Goal: Information Seeking & Learning: Compare options

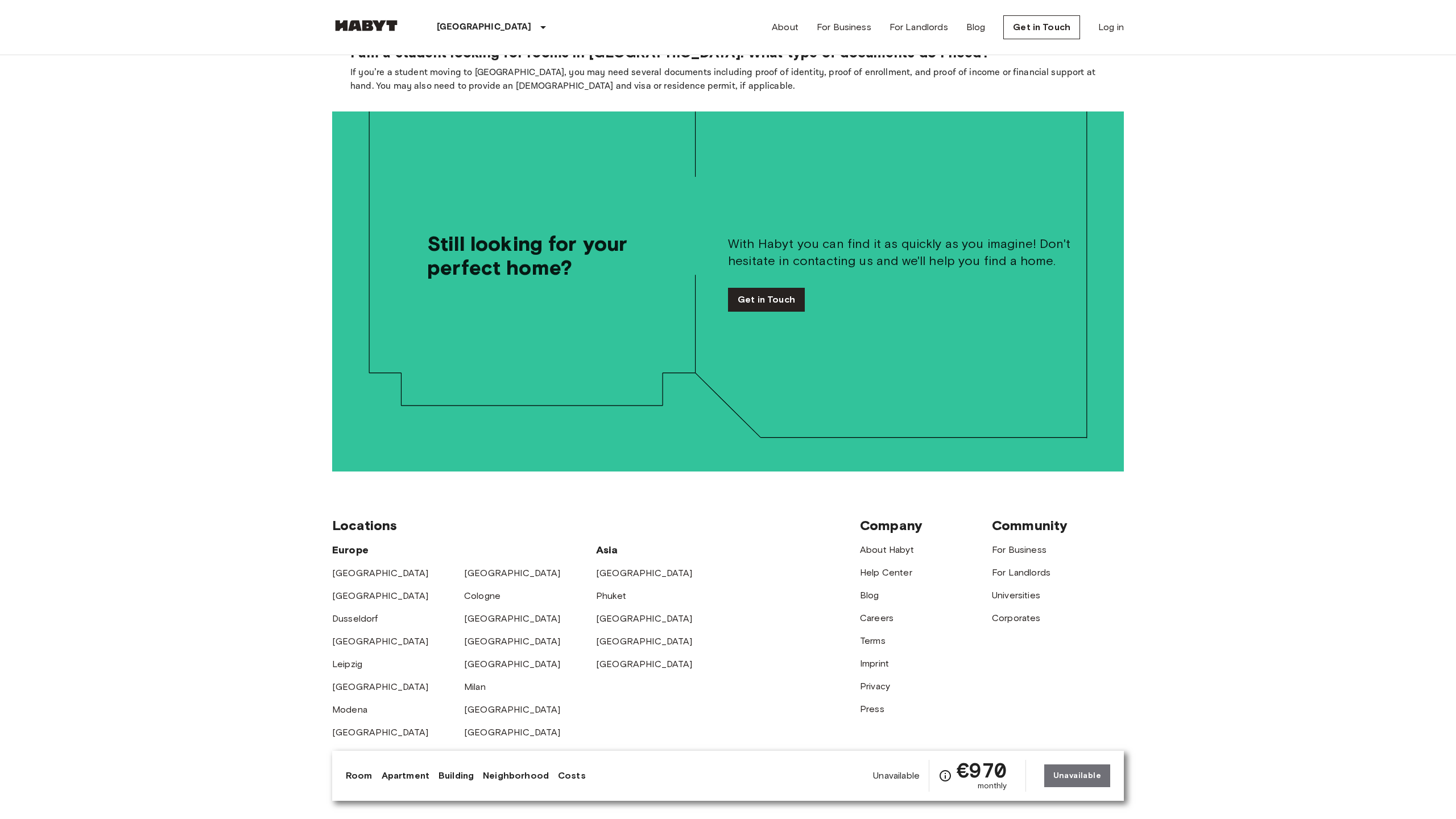
scroll to position [2334, 0]
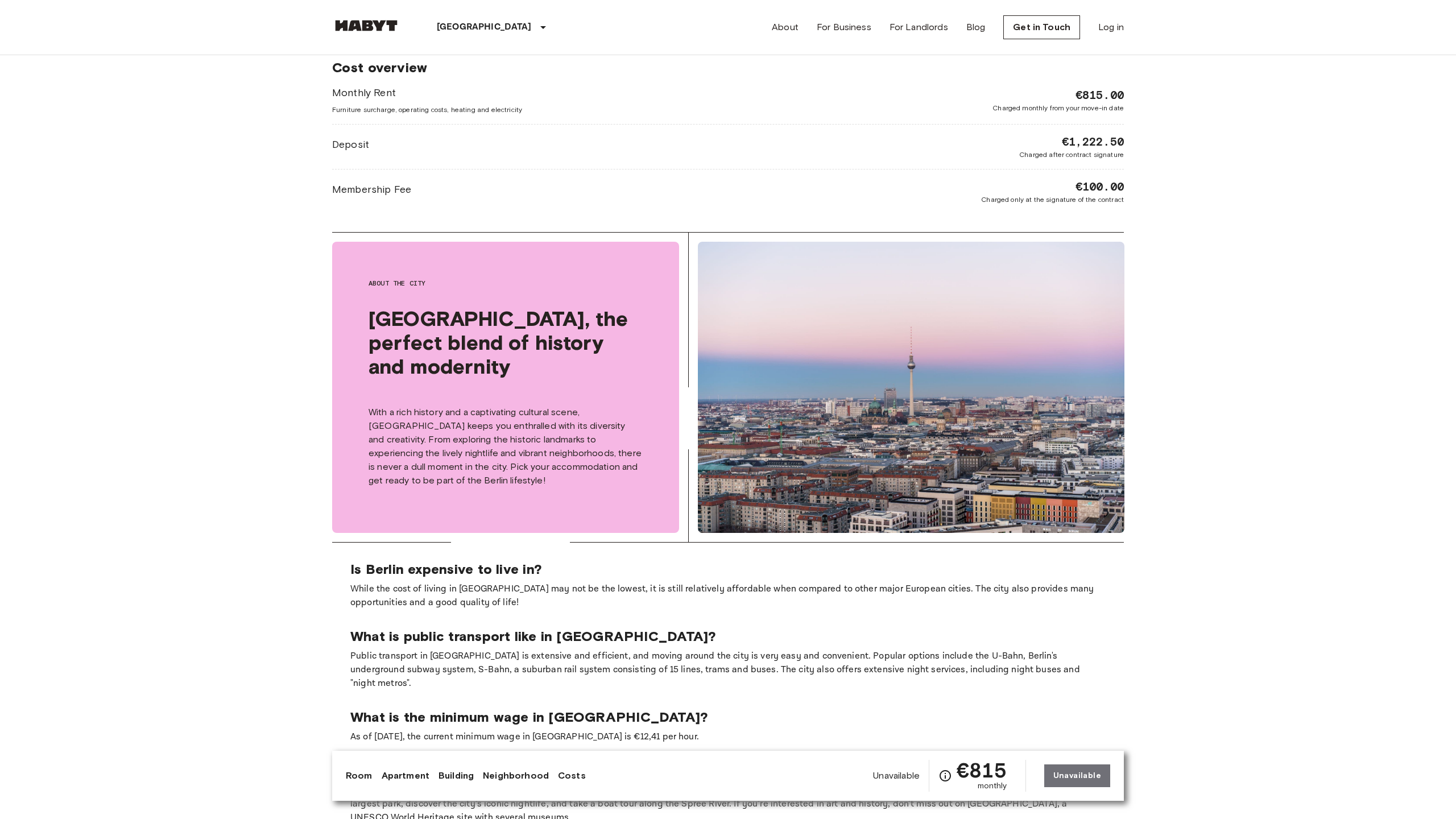
scroll to position [2275, 0]
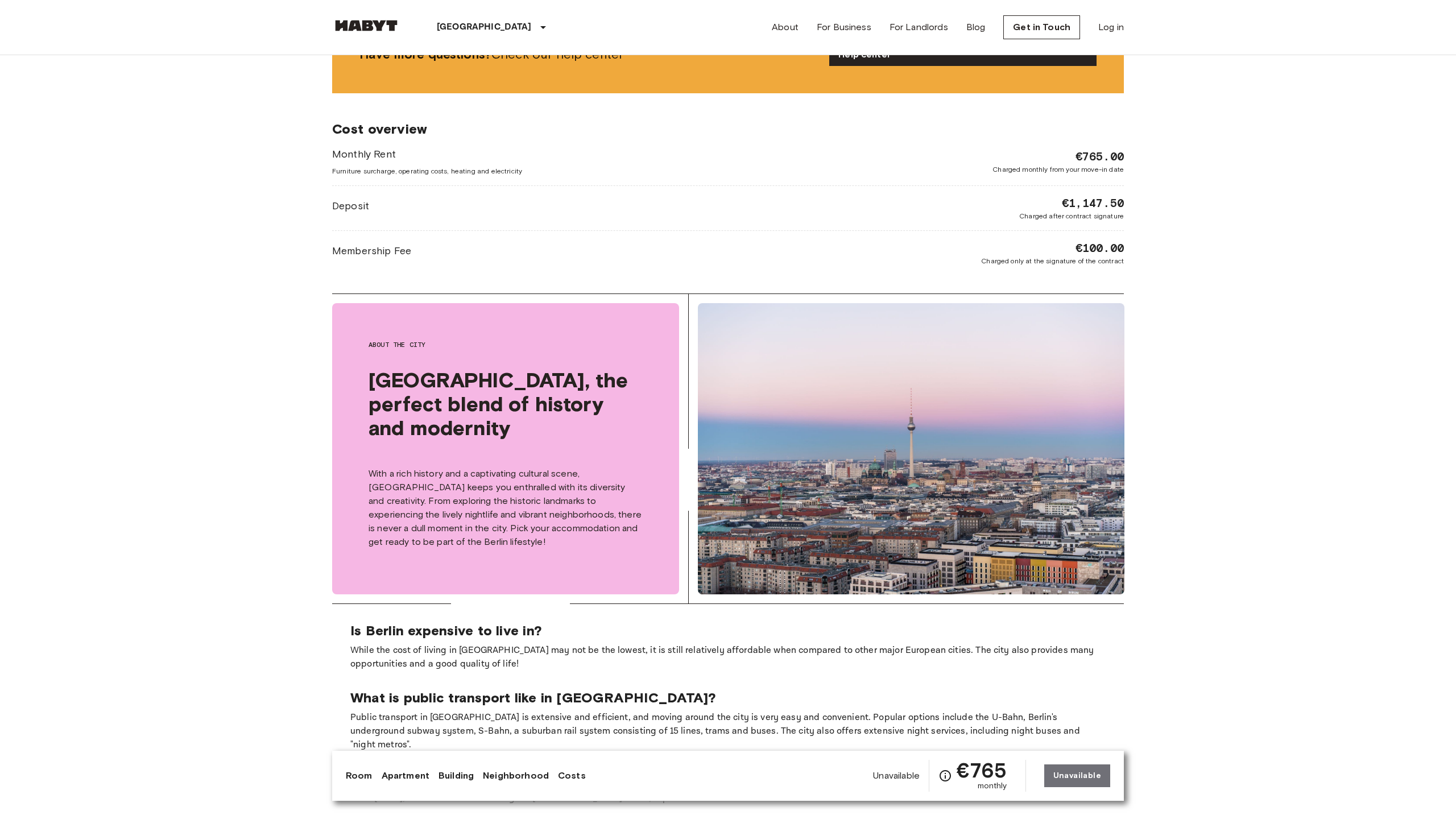
scroll to position [2275, 0]
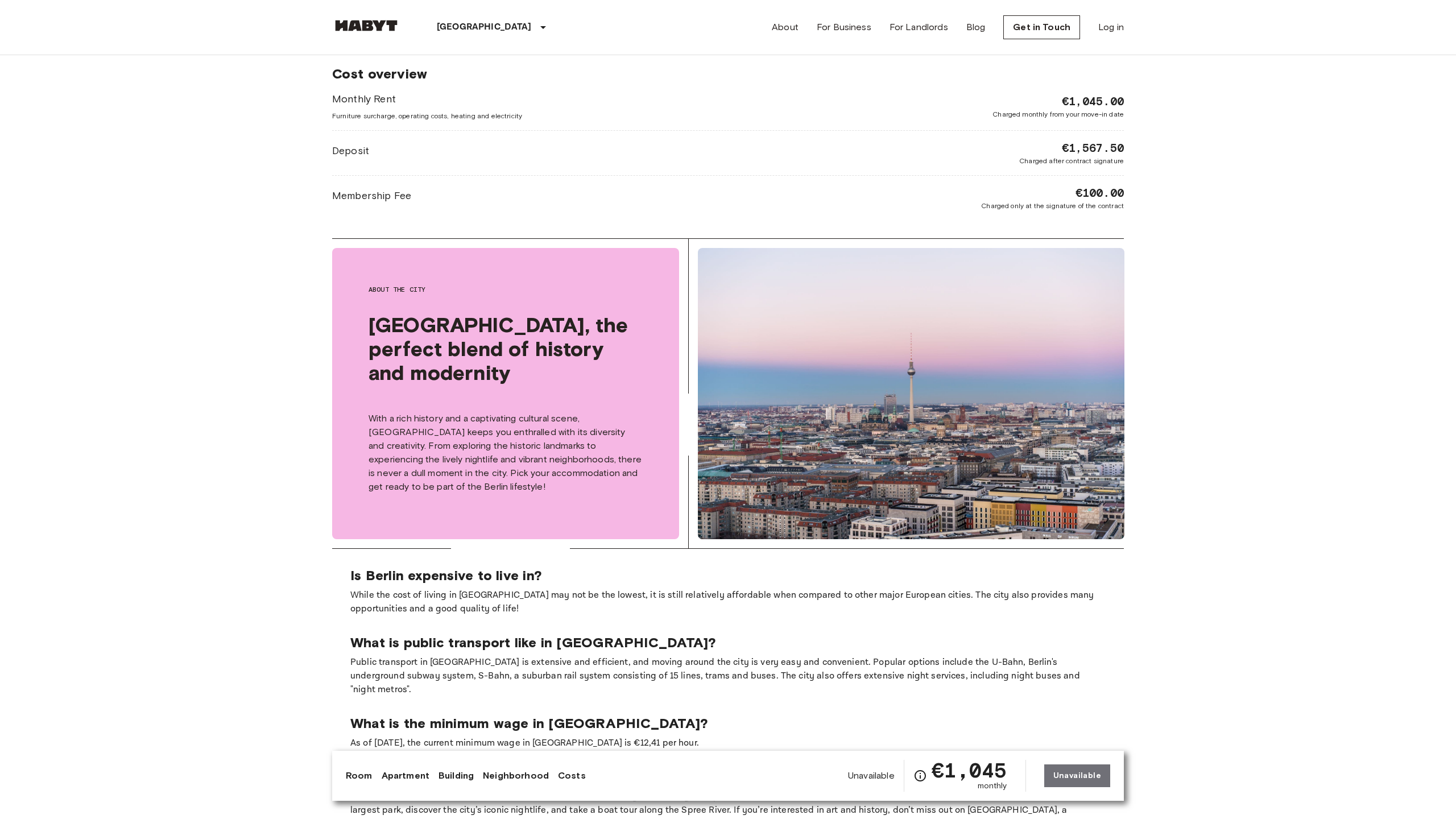
scroll to position [2330, 0]
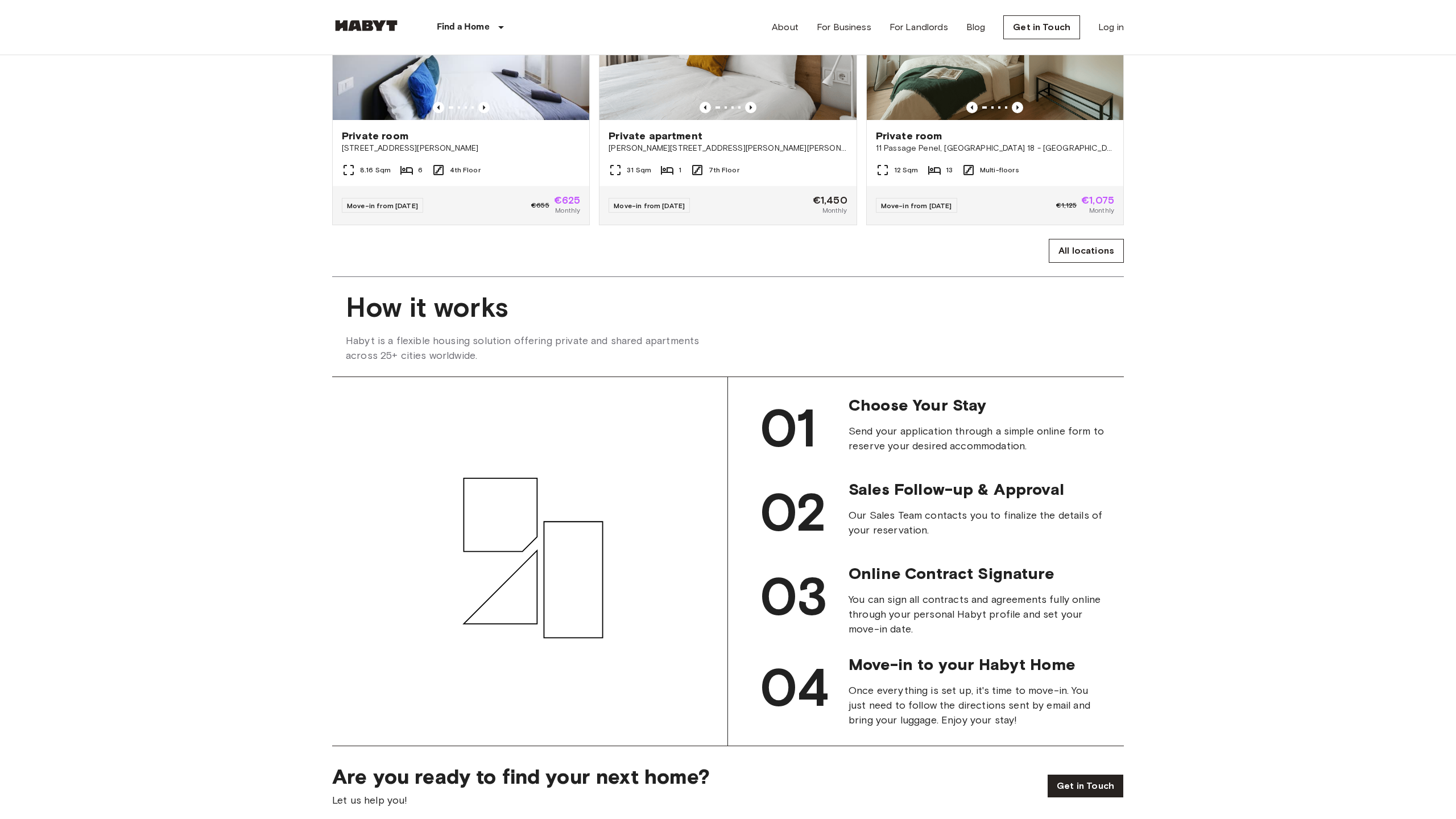
scroll to position [1535, 0]
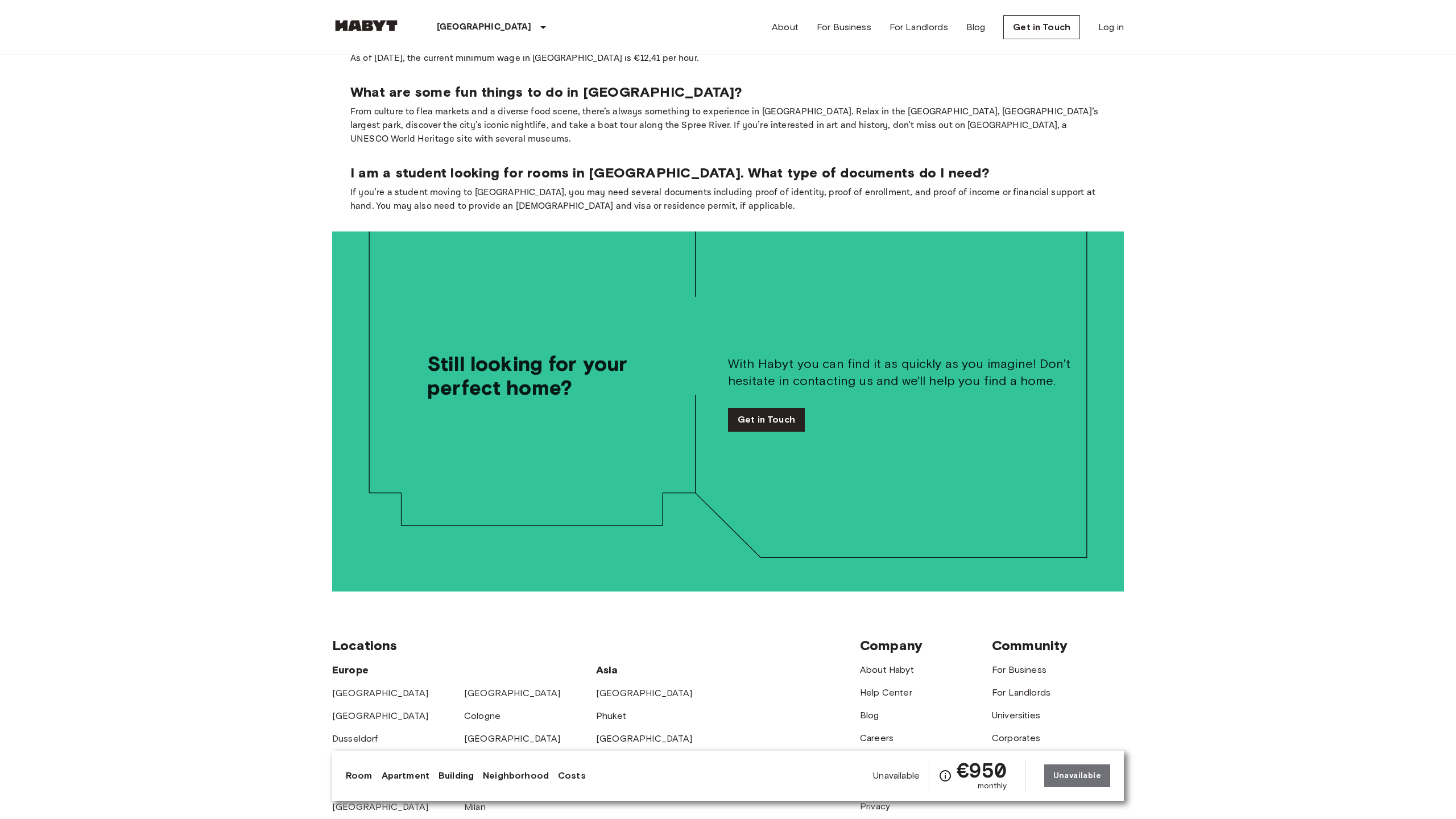
scroll to position [2454, 0]
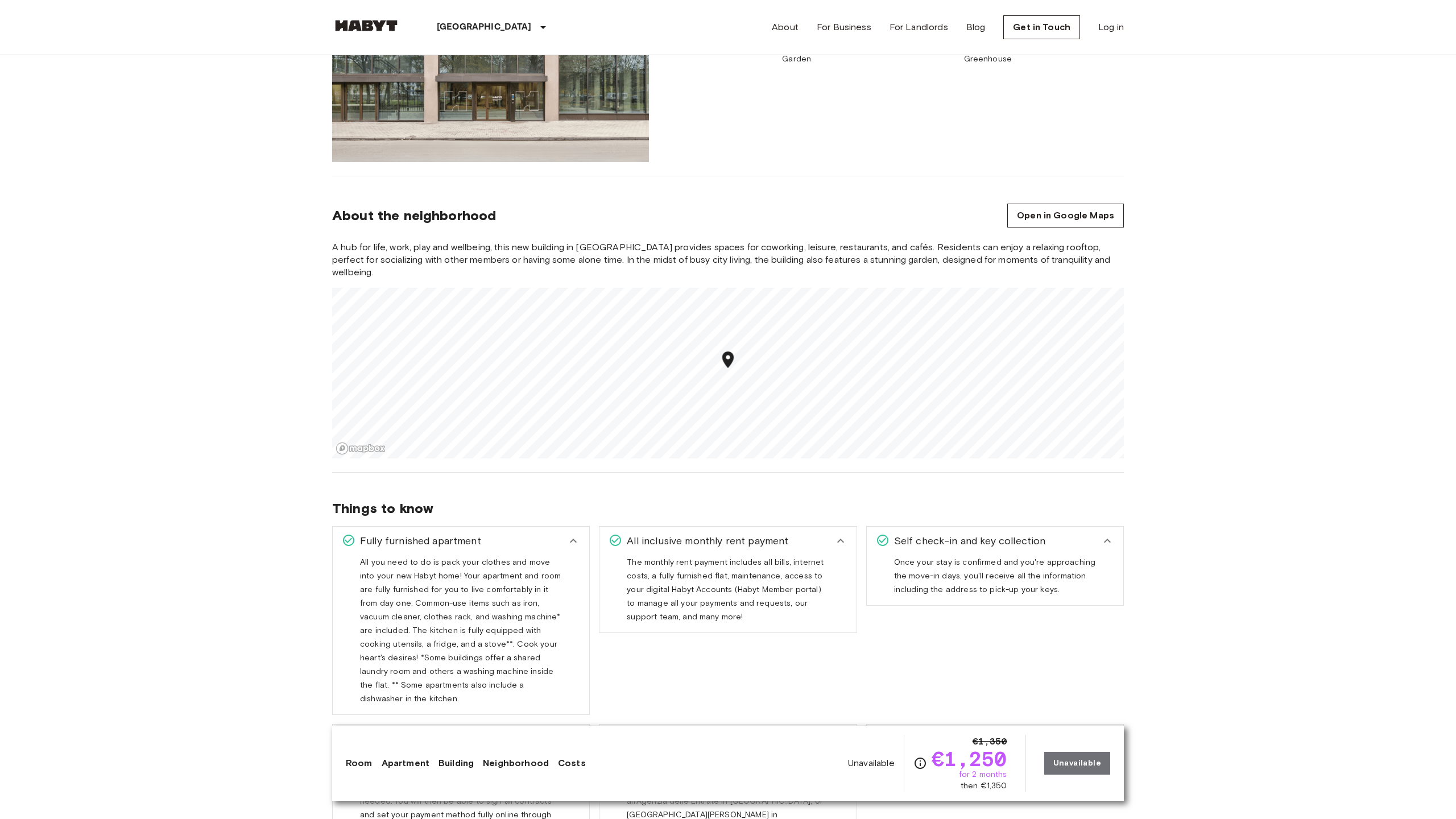
scroll to position [1590, 0]
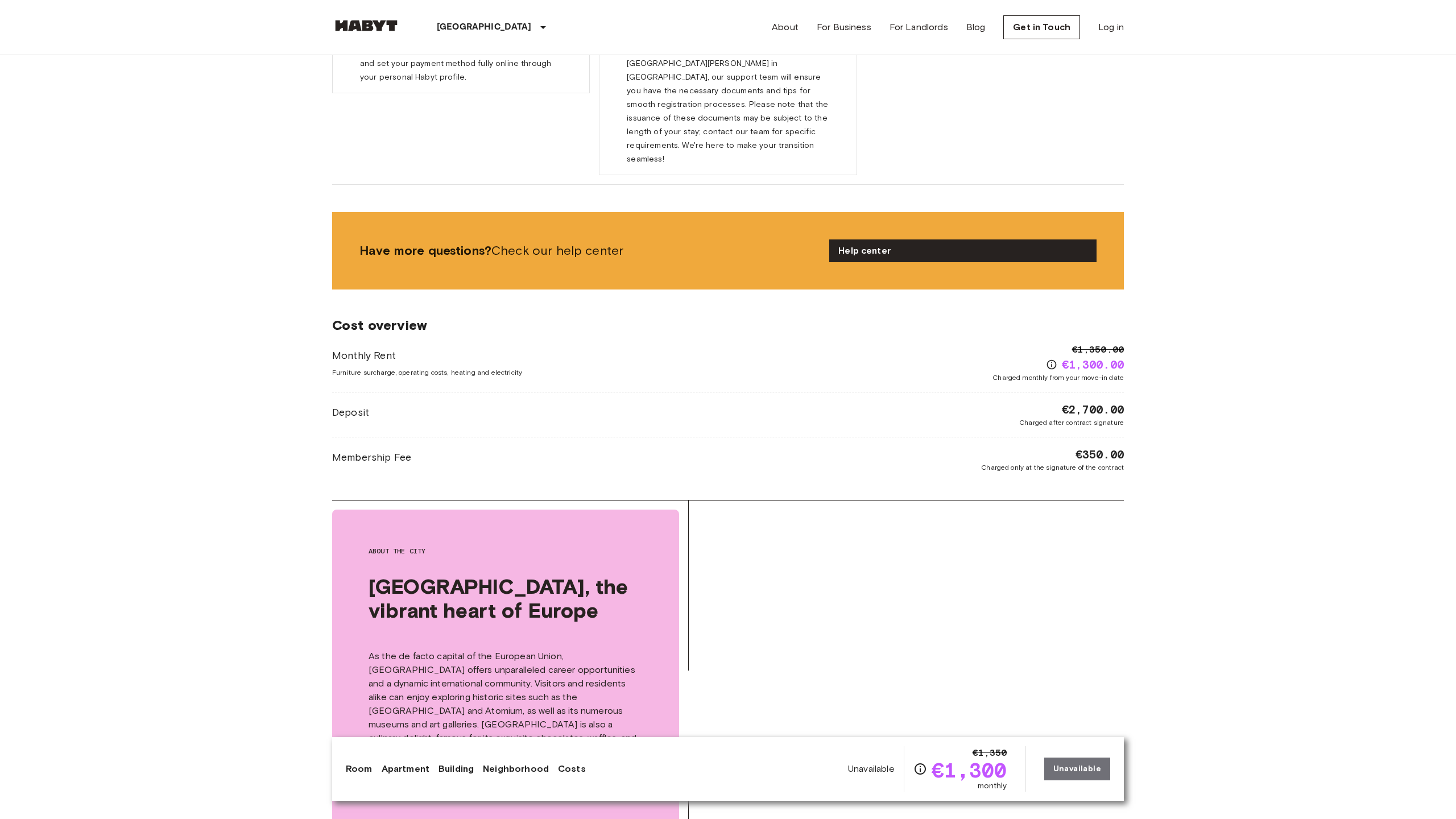
scroll to position [2275, 0]
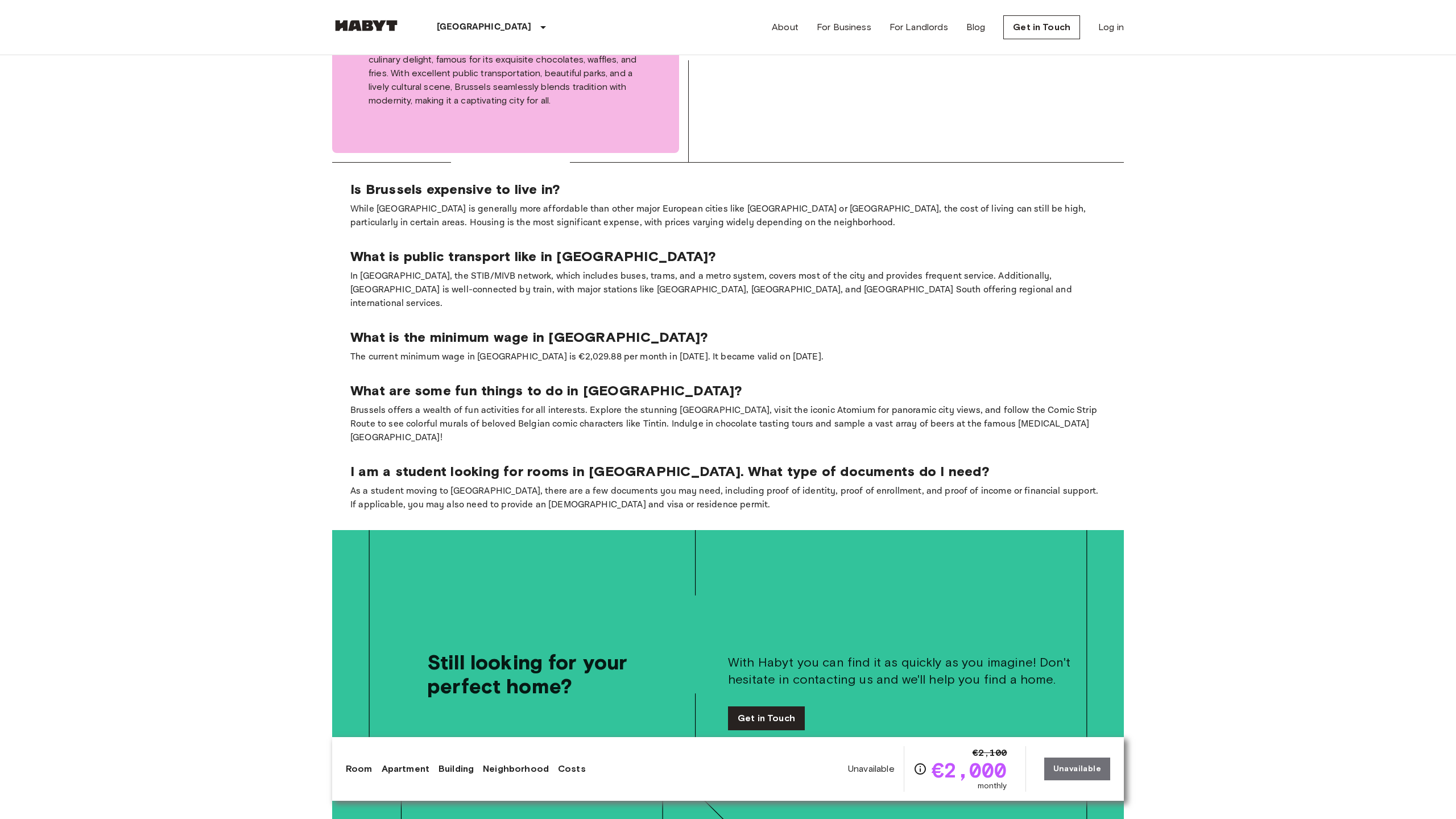
scroll to position [2765, 0]
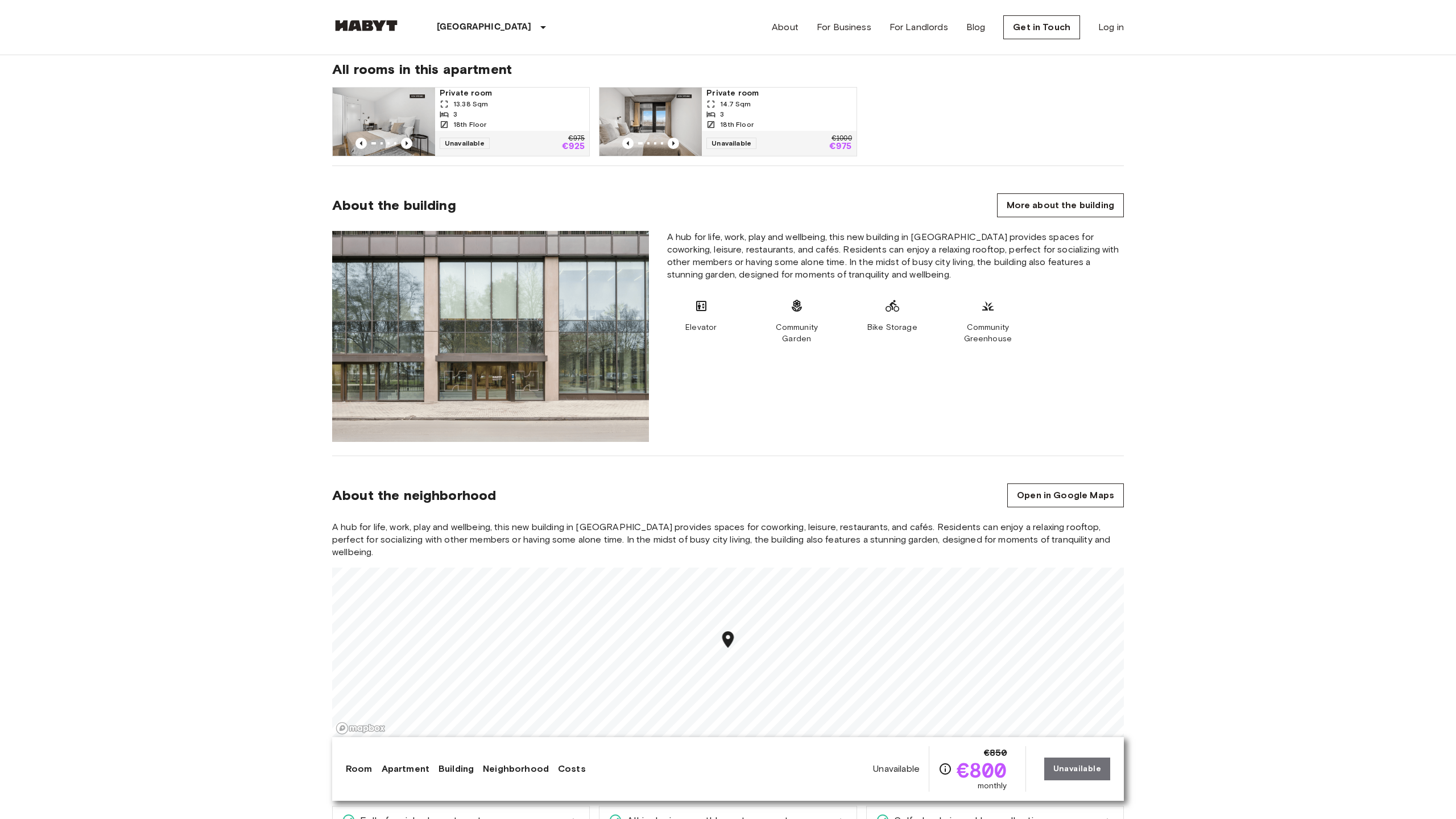
scroll to position [1535, 0]
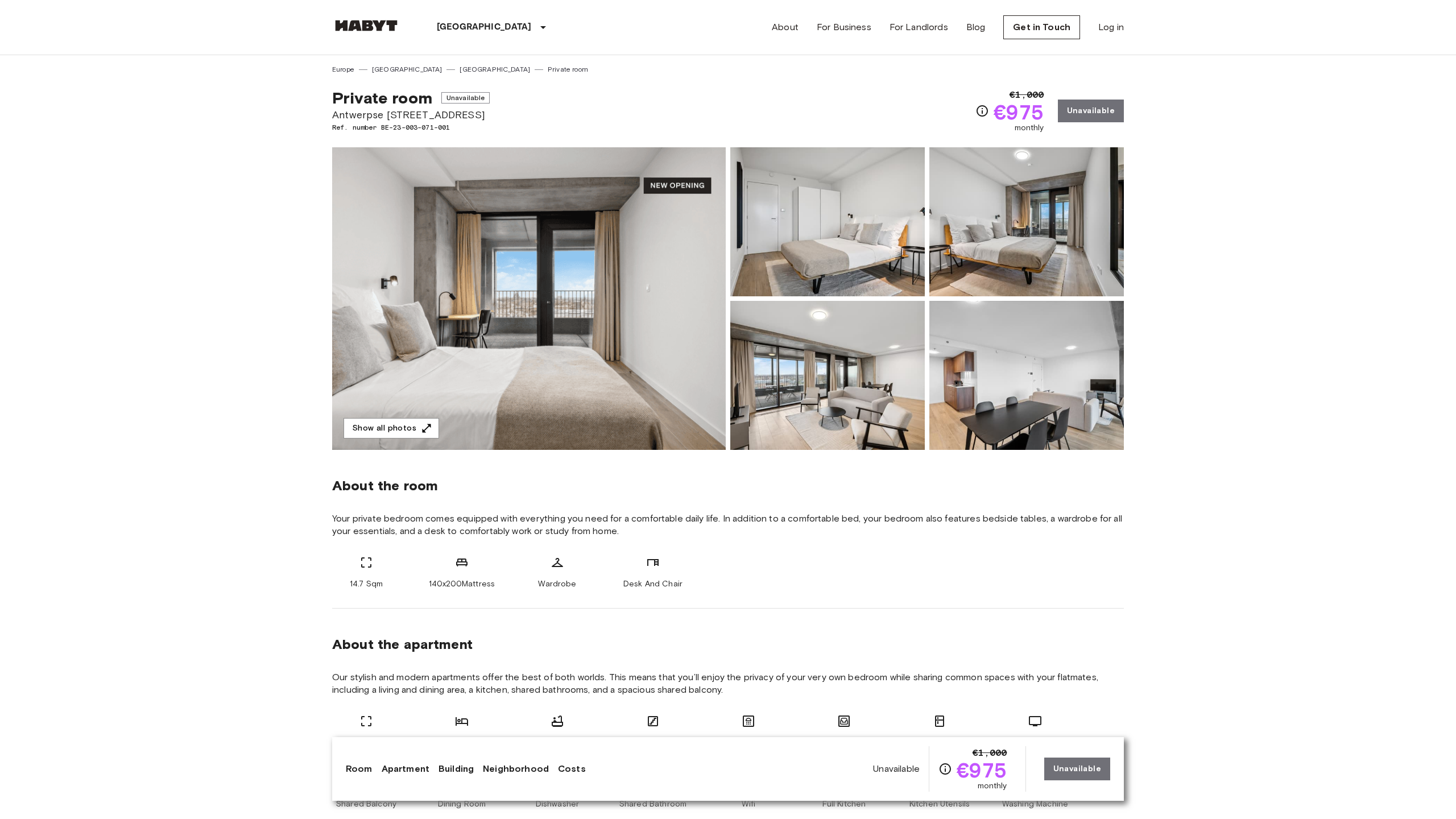
scroll to position [1535, 0]
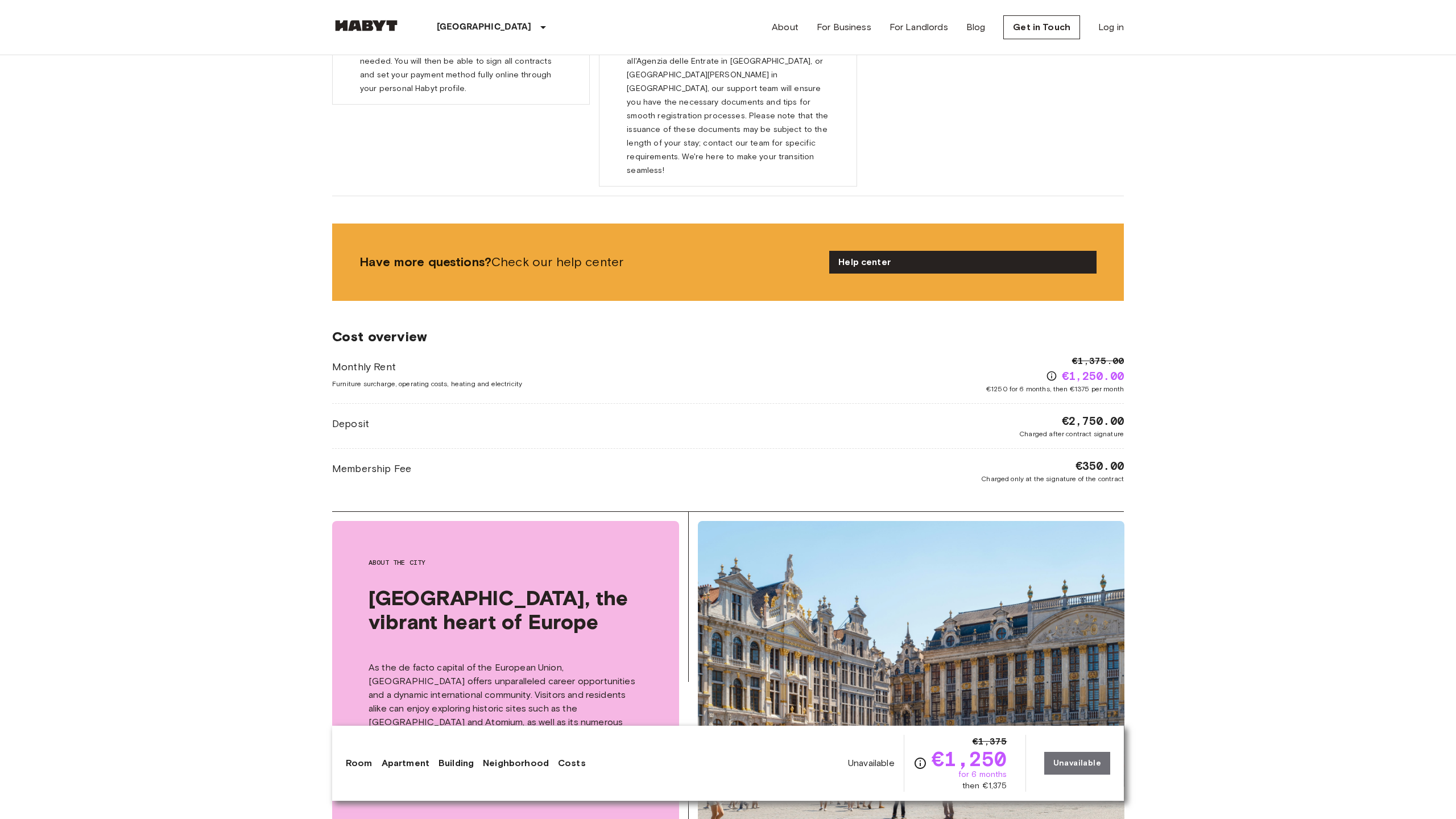
scroll to position [2275, 0]
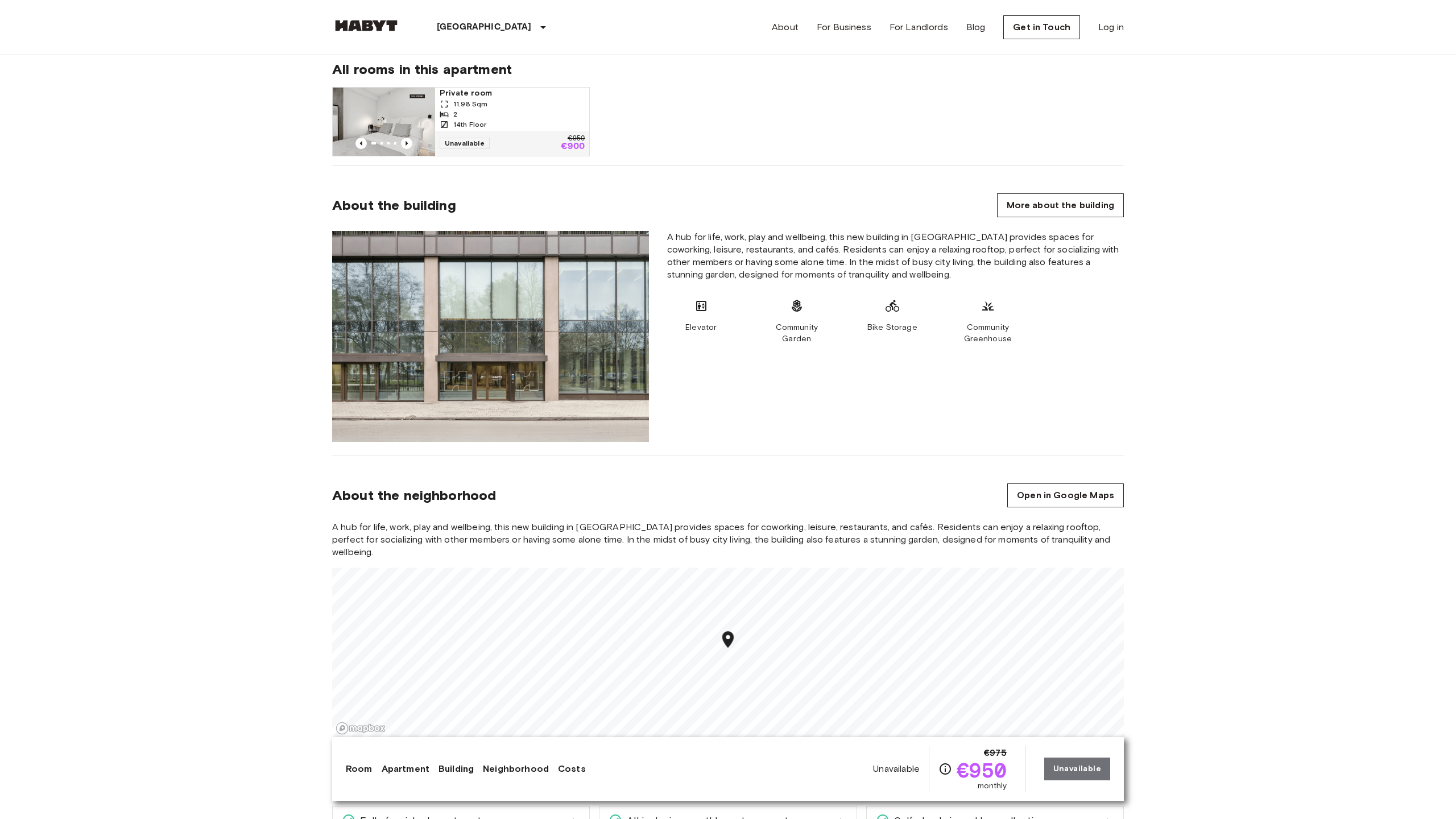
scroll to position [1535, 0]
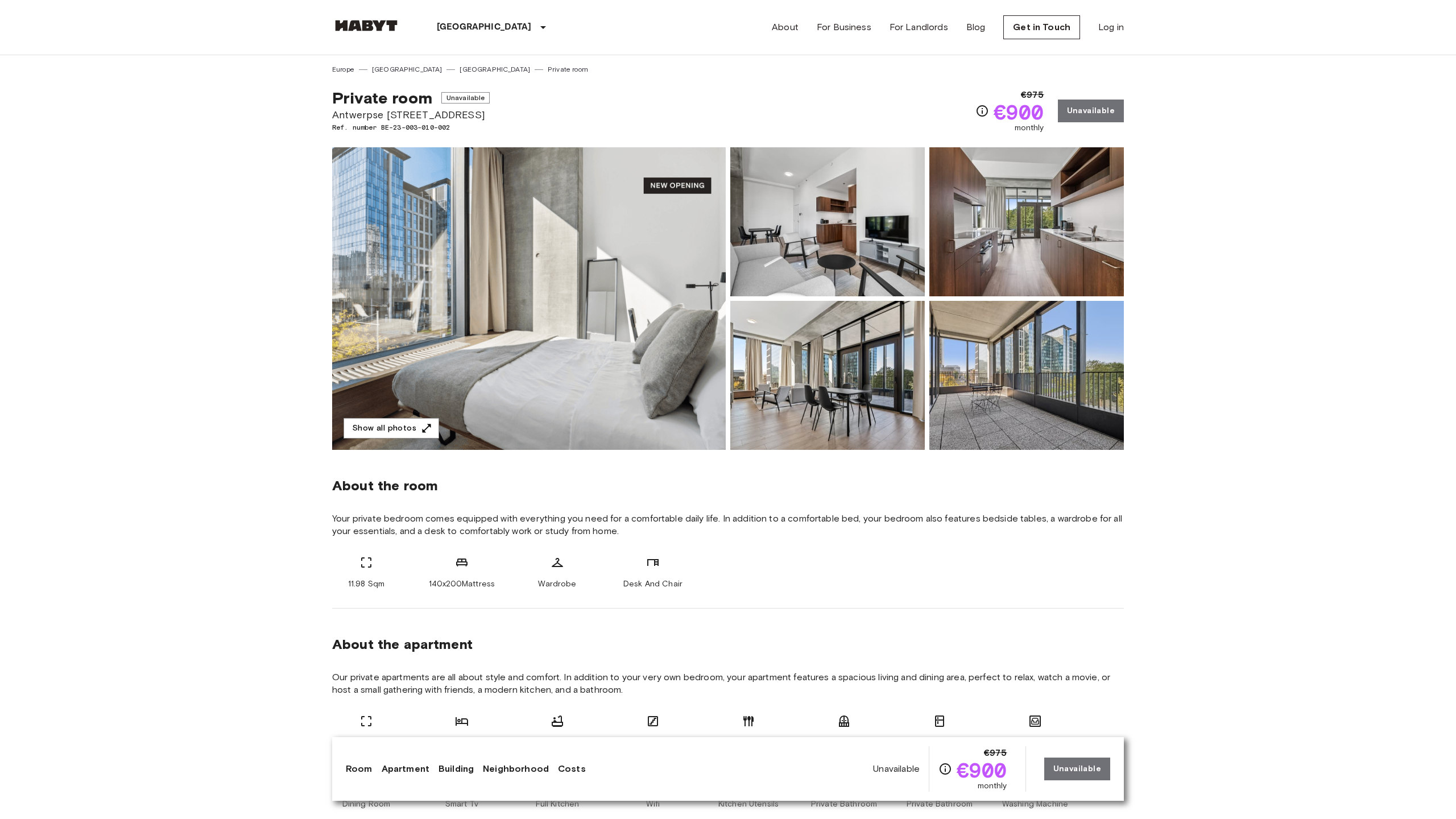
scroll to position [1535, 0]
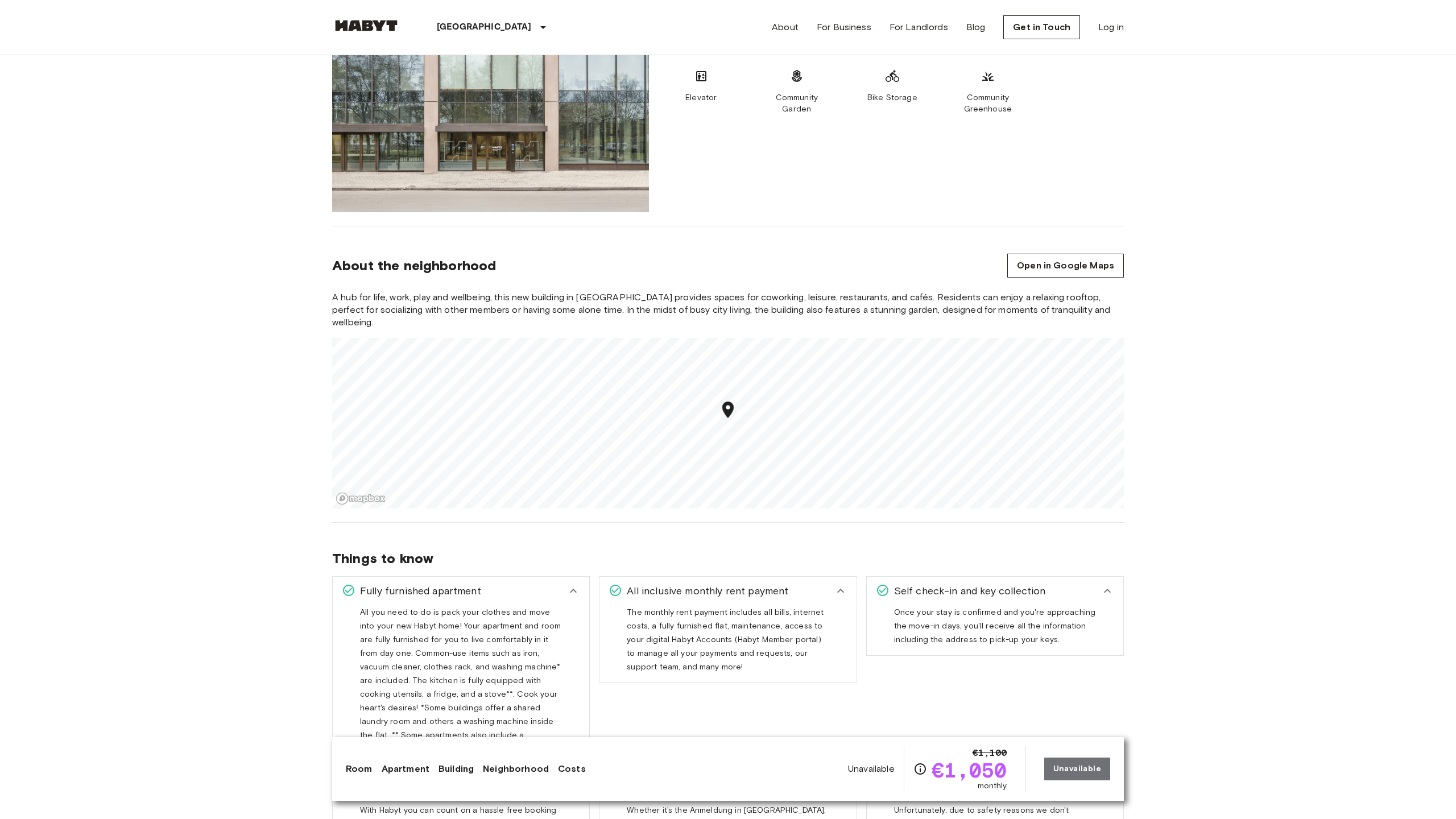
scroll to position [2275, 0]
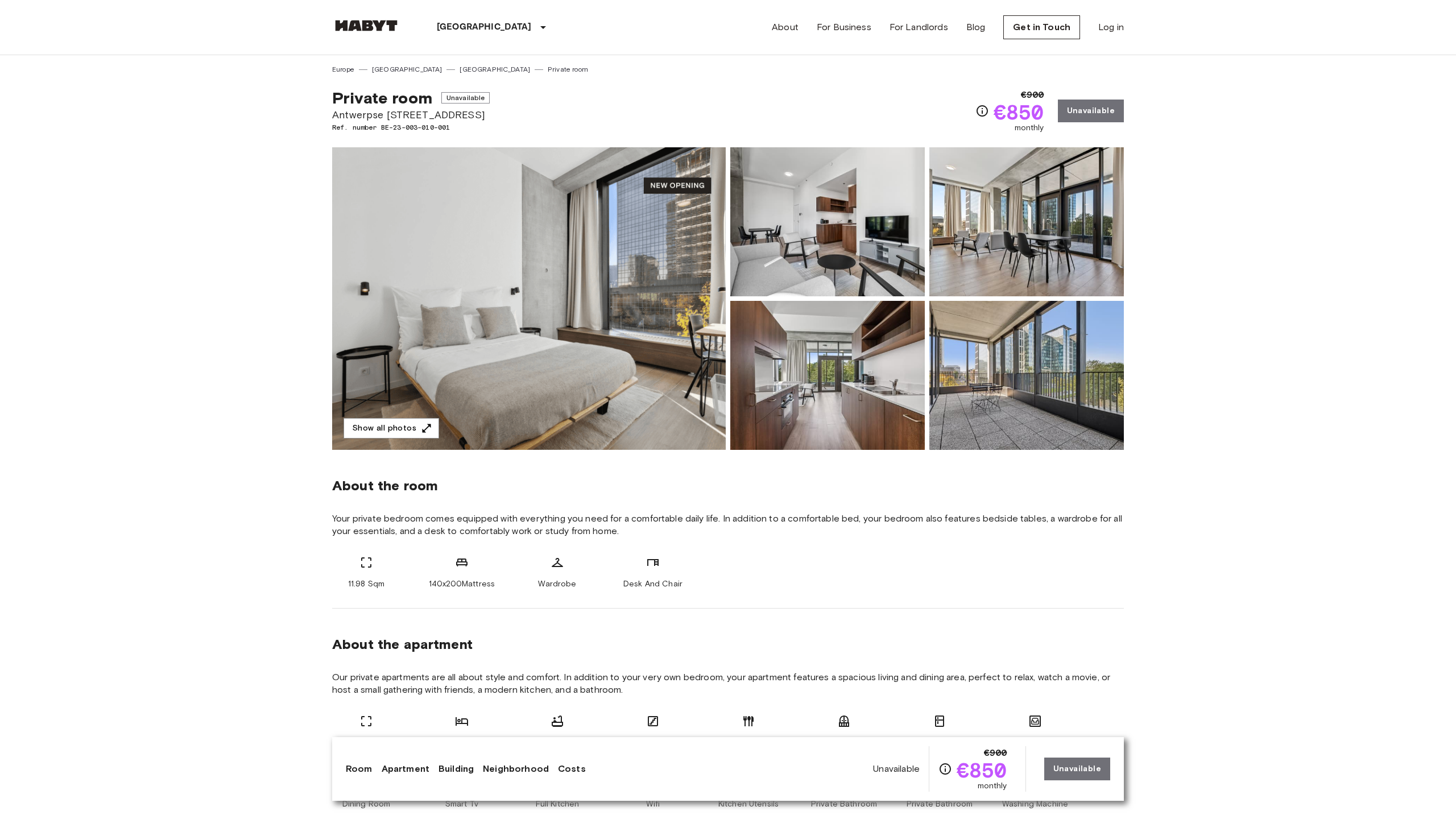
scroll to position [795, 0]
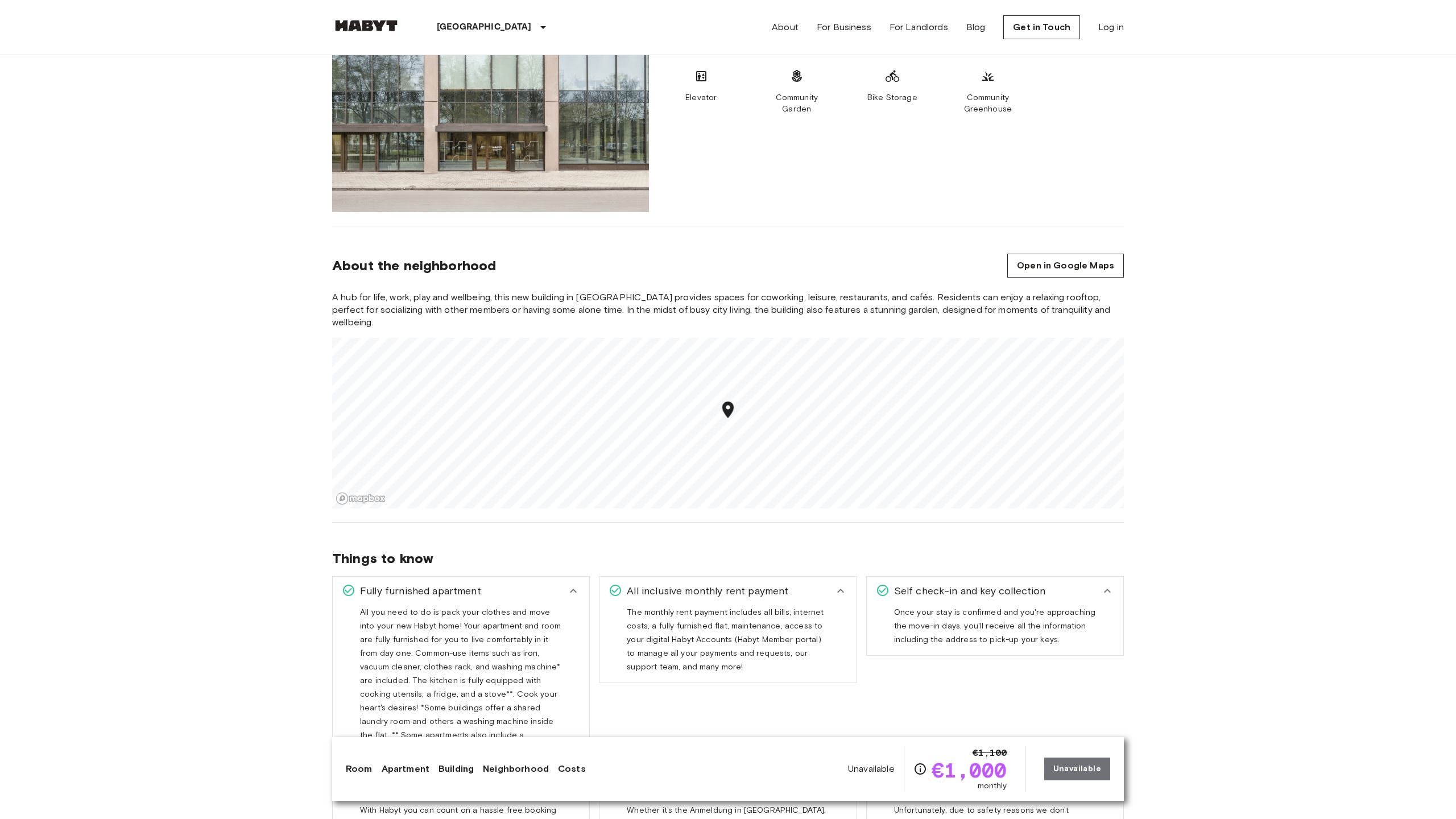
scroll to position [1535, 0]
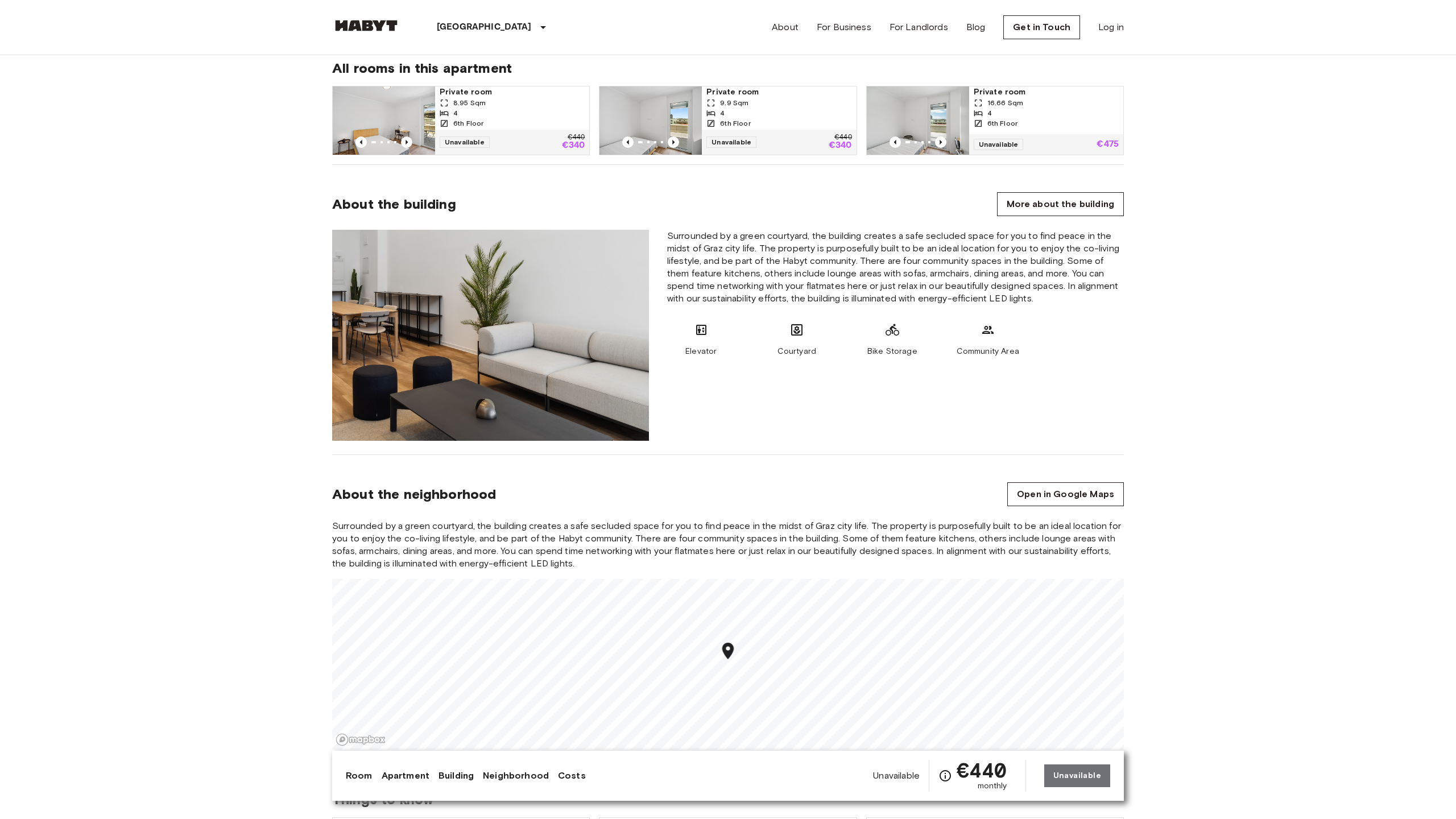
scroll to position [1535, 0]
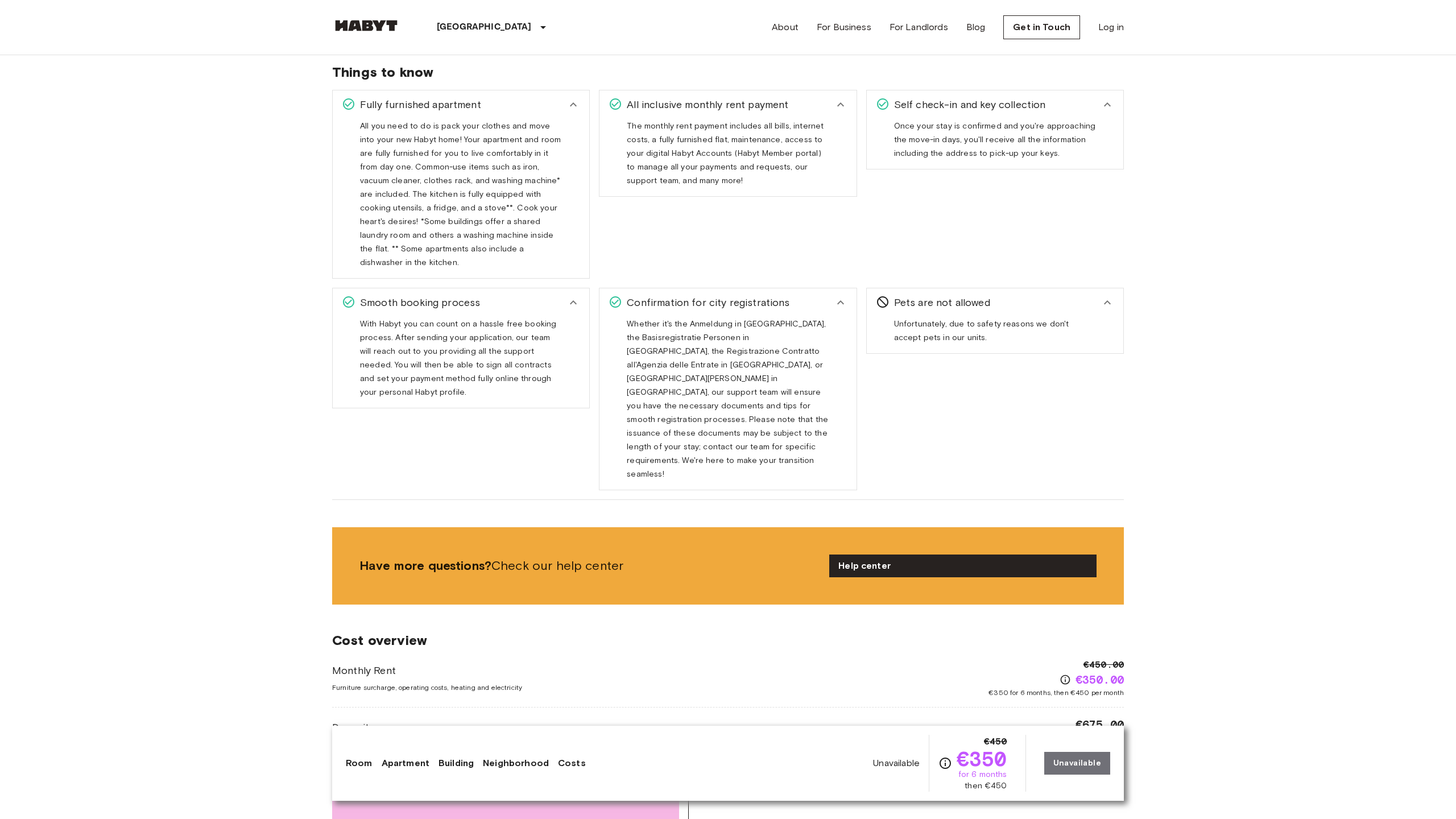
scroll to position [2275, 0]
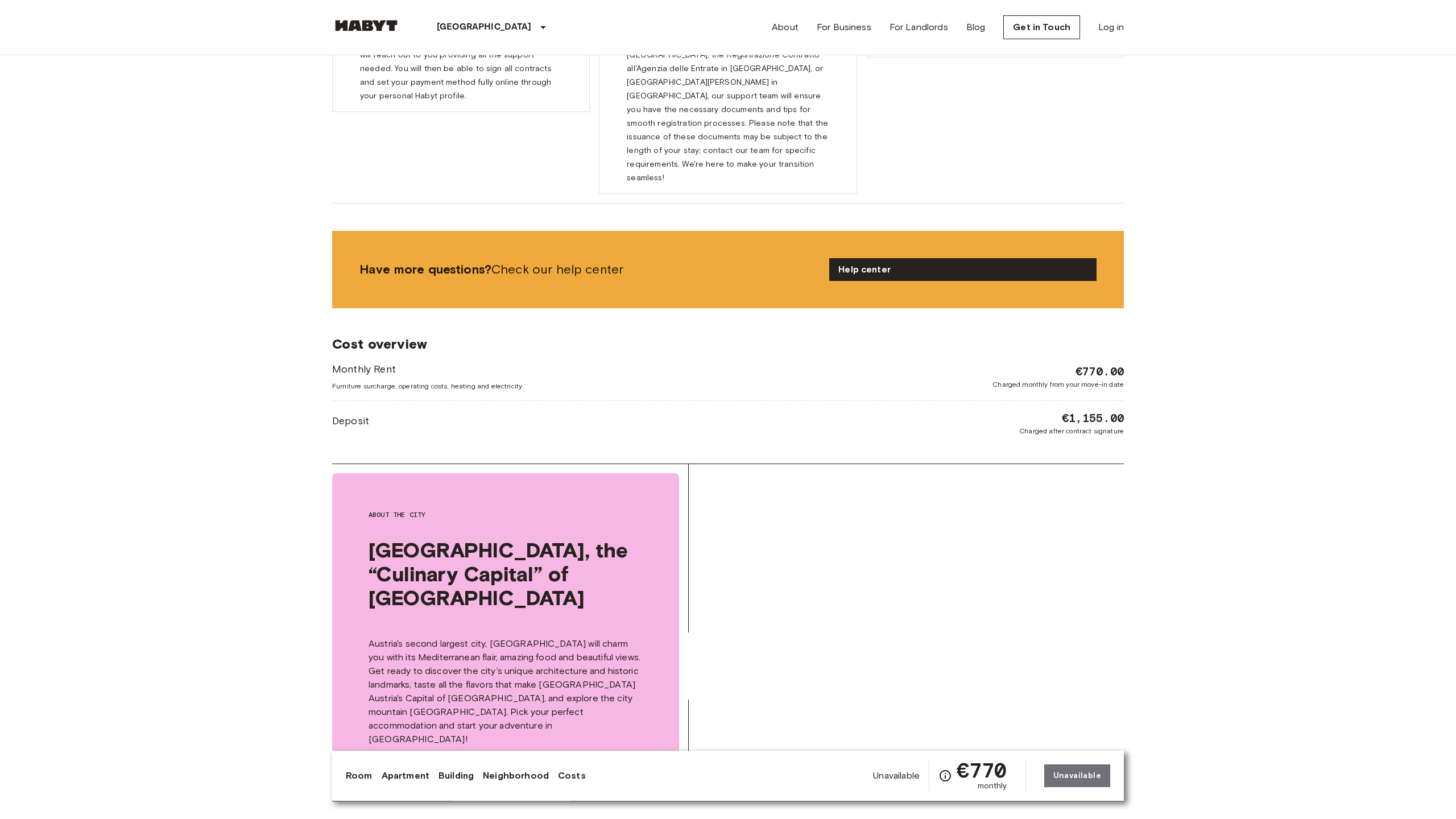
scroll to position [2275, 0]
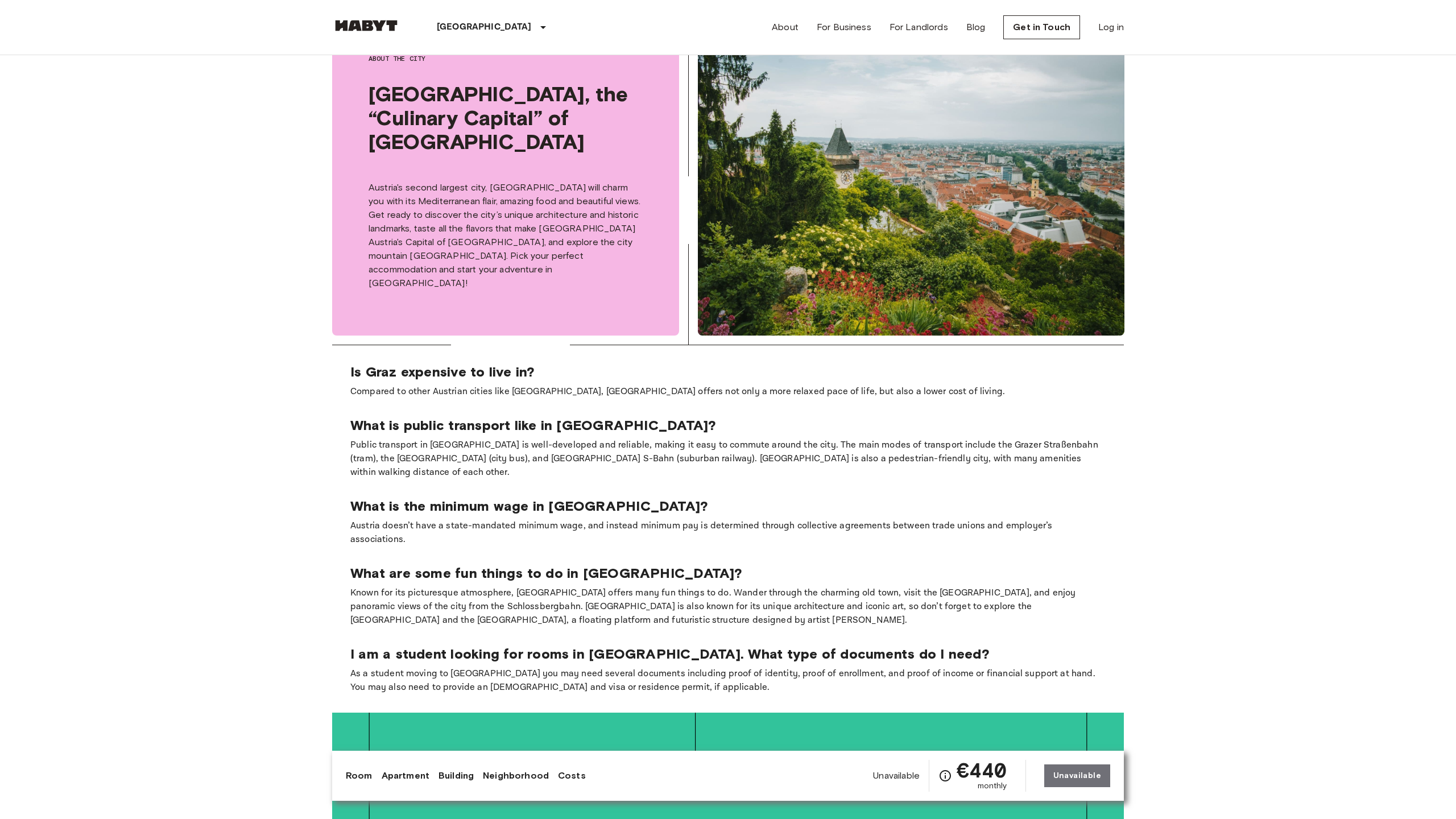
scroll to position [2922, 0]
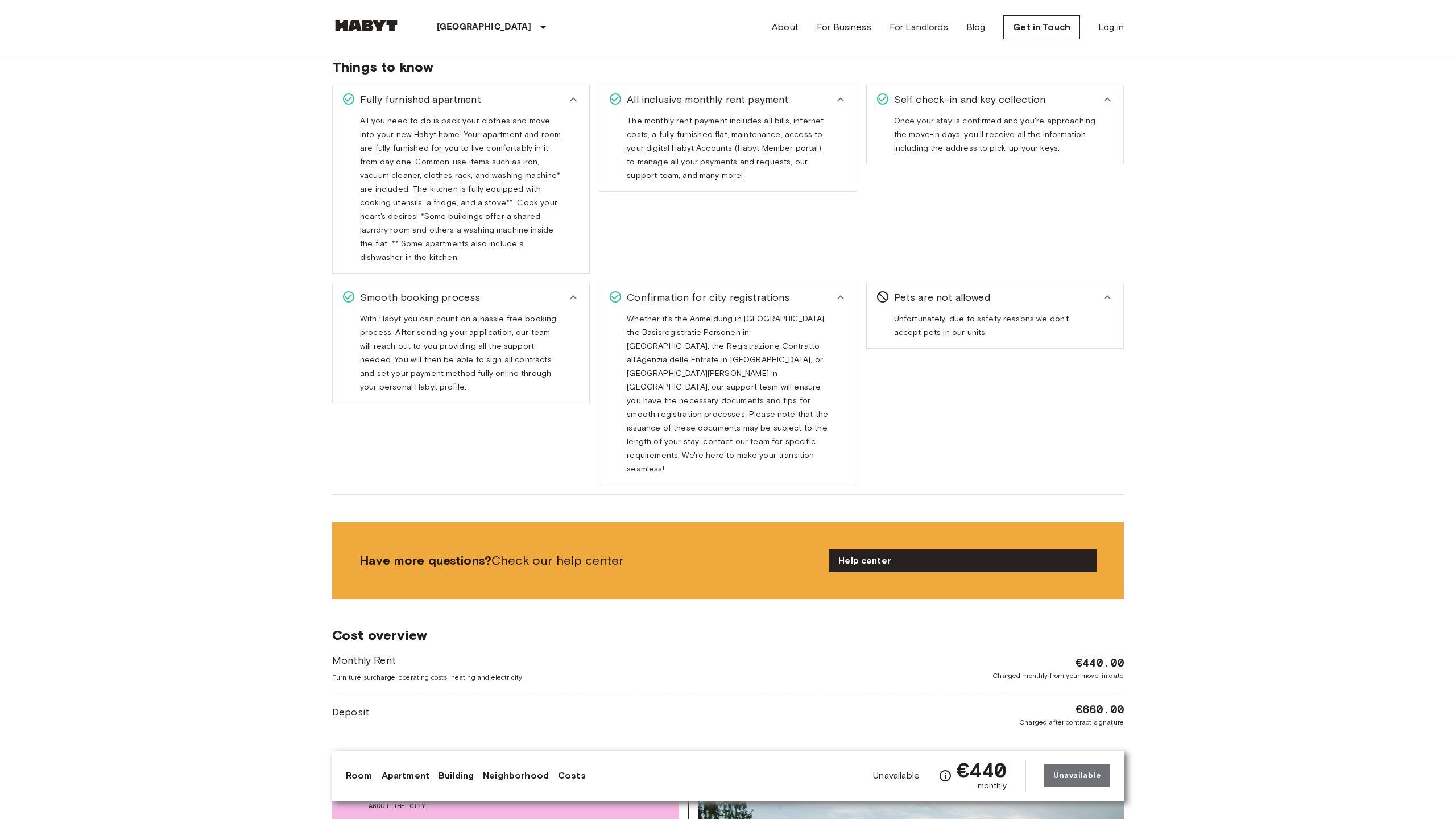
scroll to position [2275, 0]
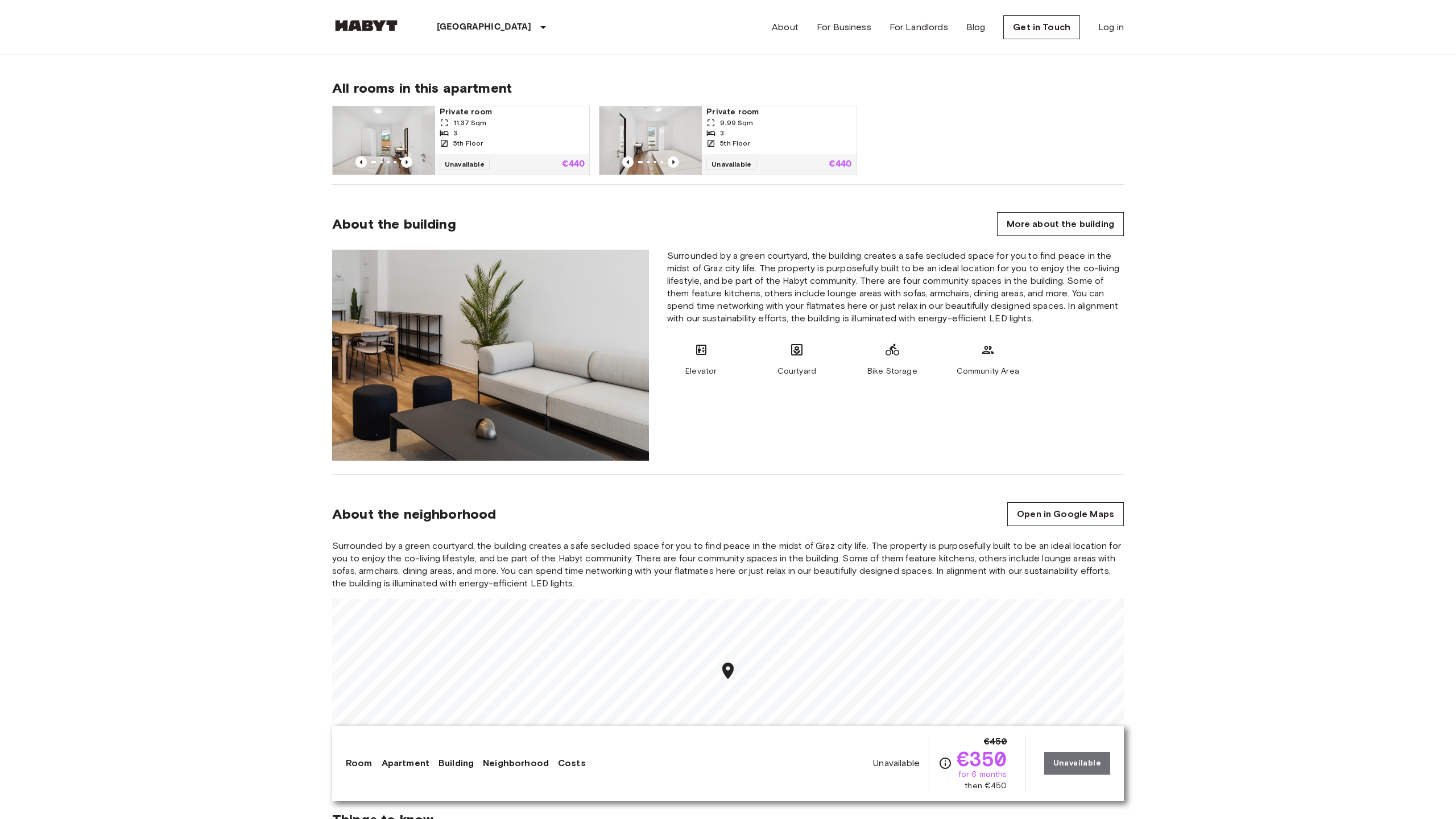
scroll to position [1535, 0]
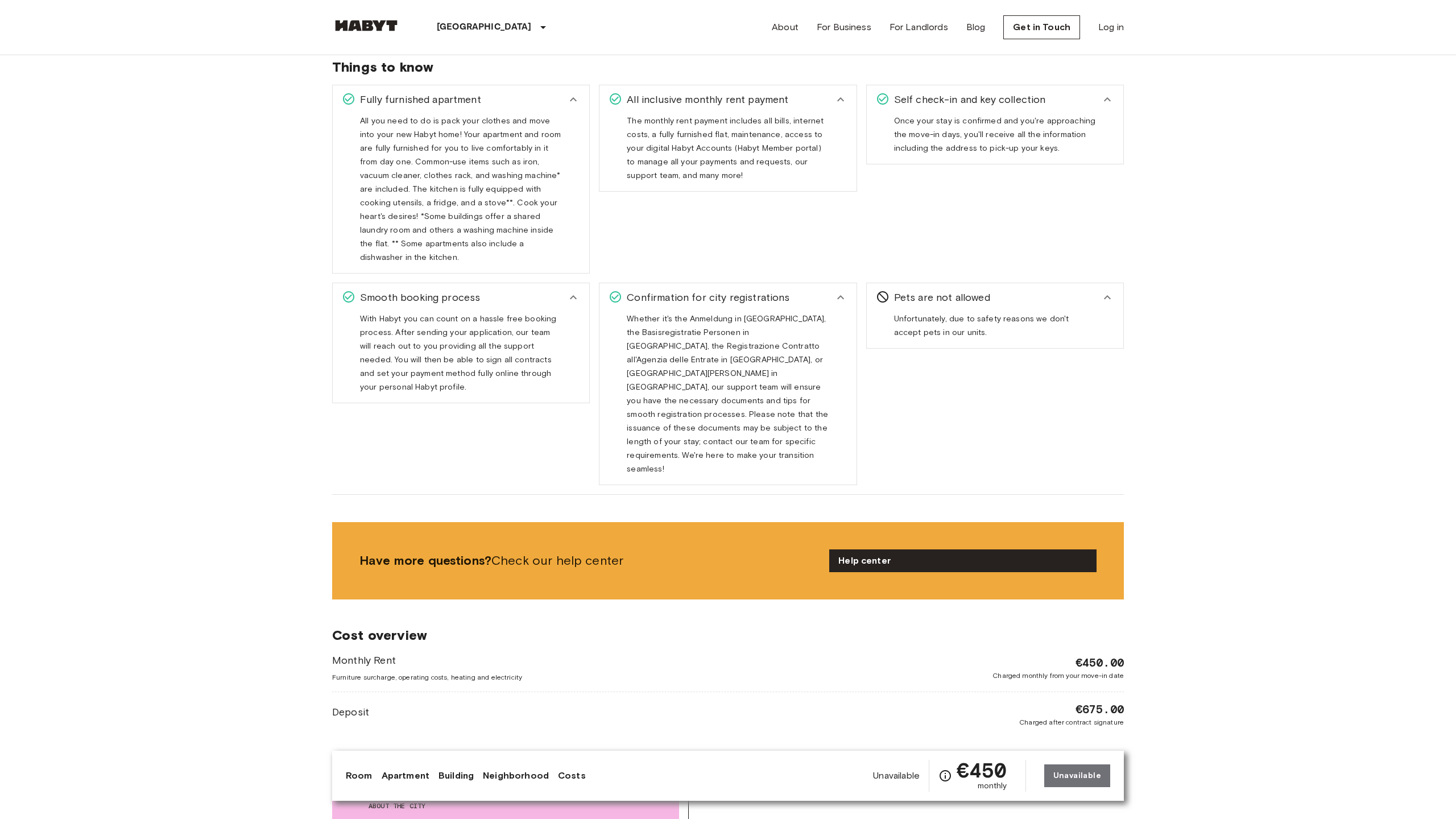
scroll to position [2275, 0]
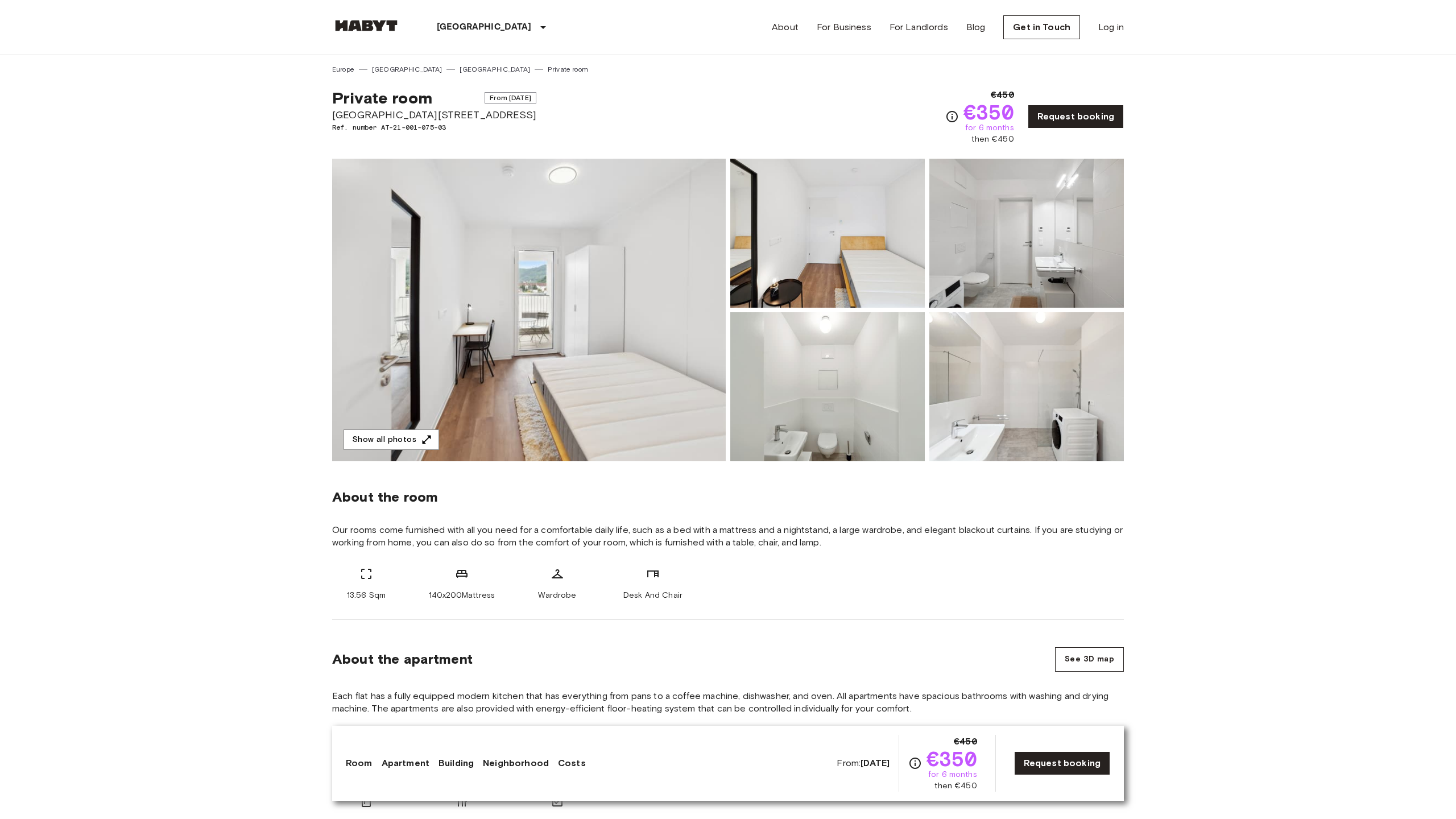
scroll to position [795, 0]
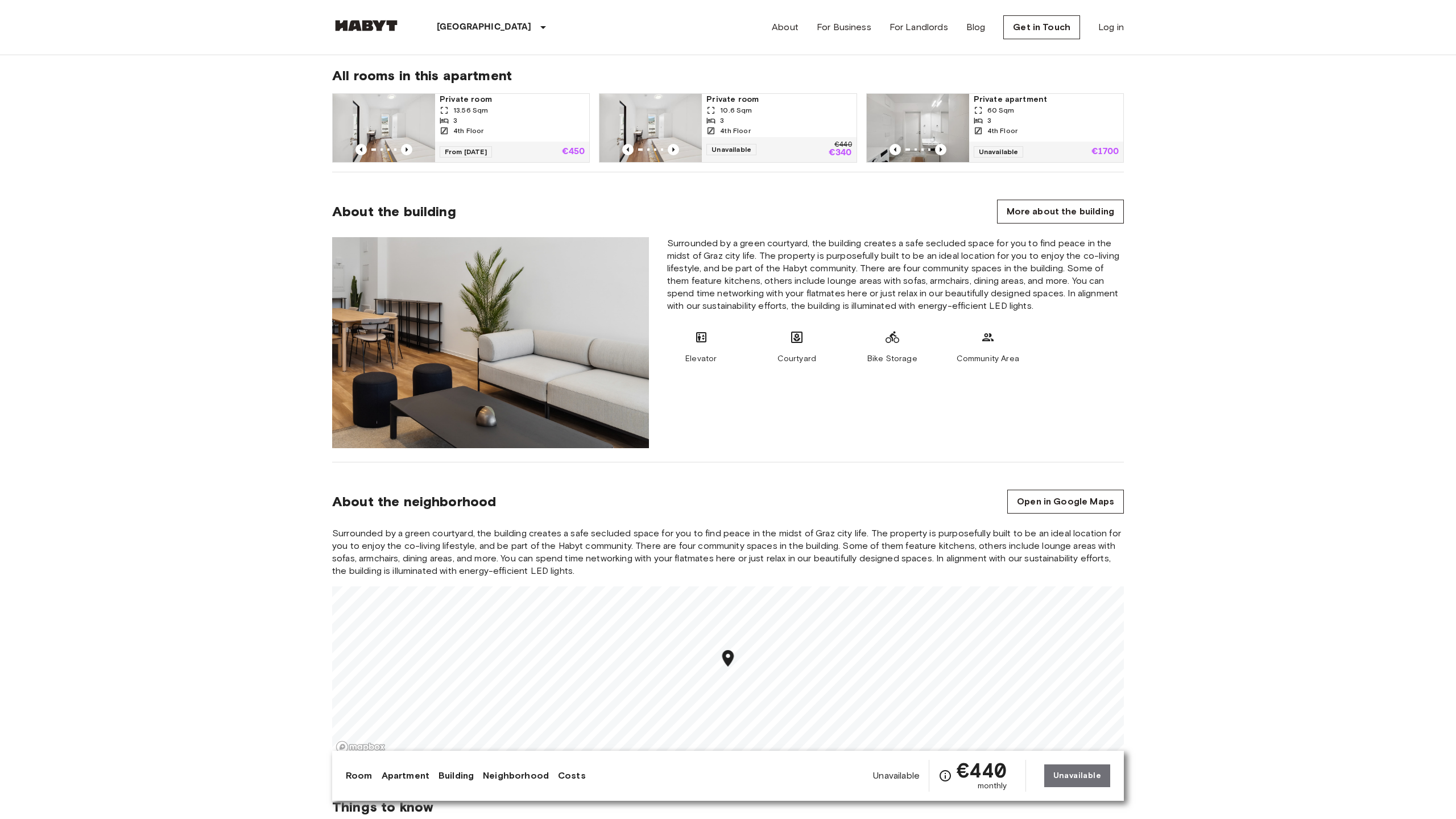
scroll to position [1535, 0]
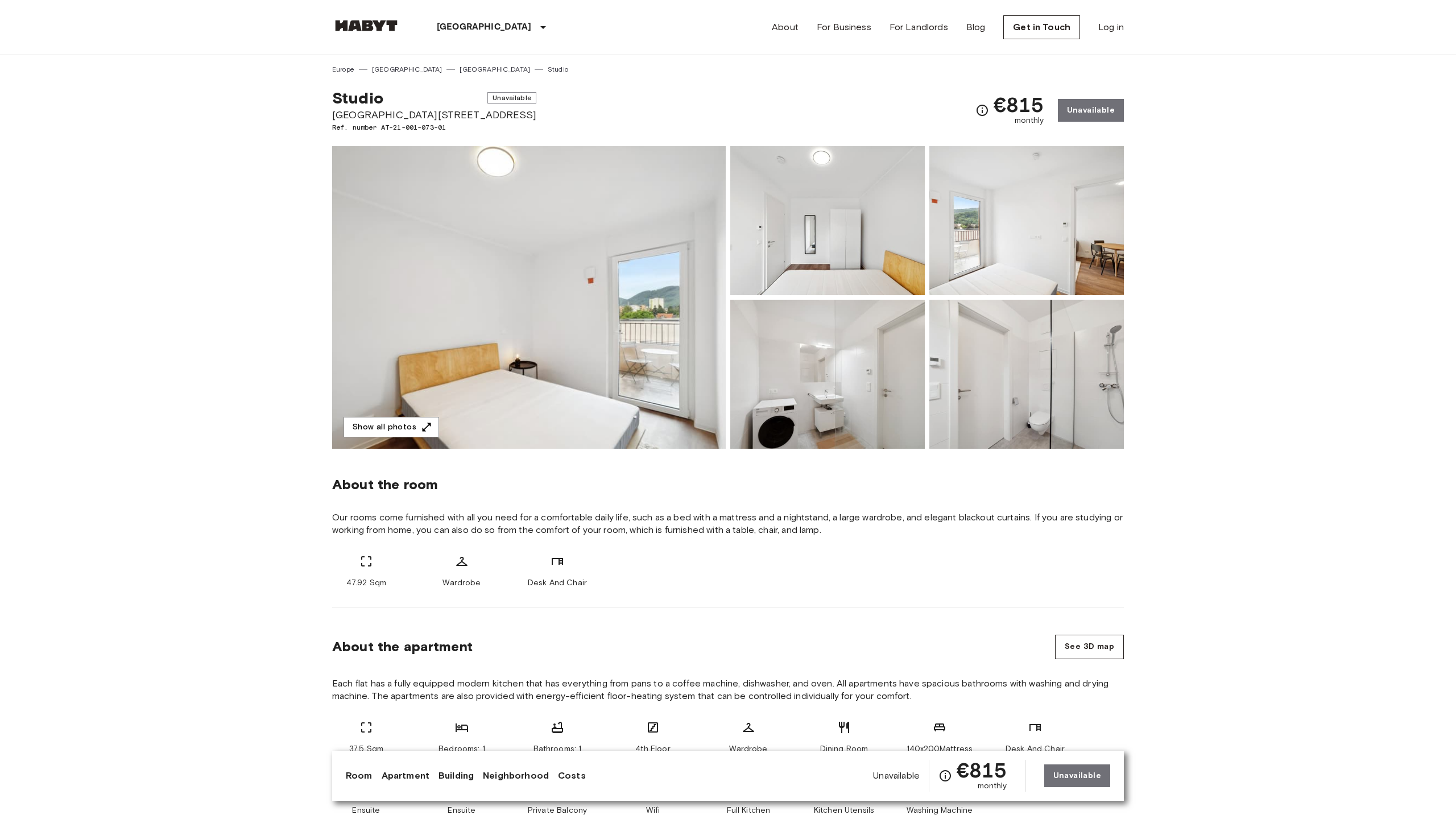
scroll to position [1535, 0]
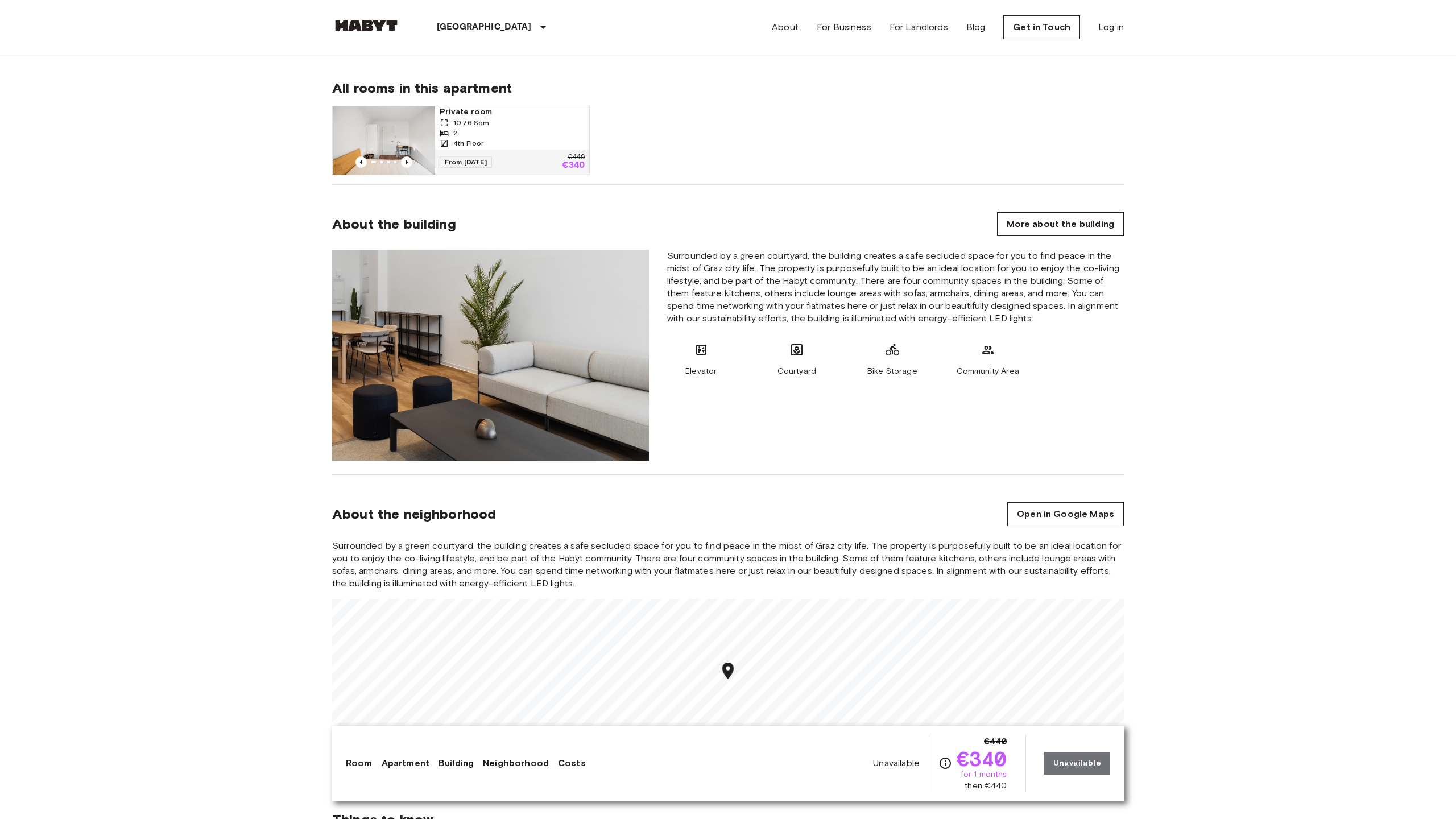
scroll to position [1535, 0]
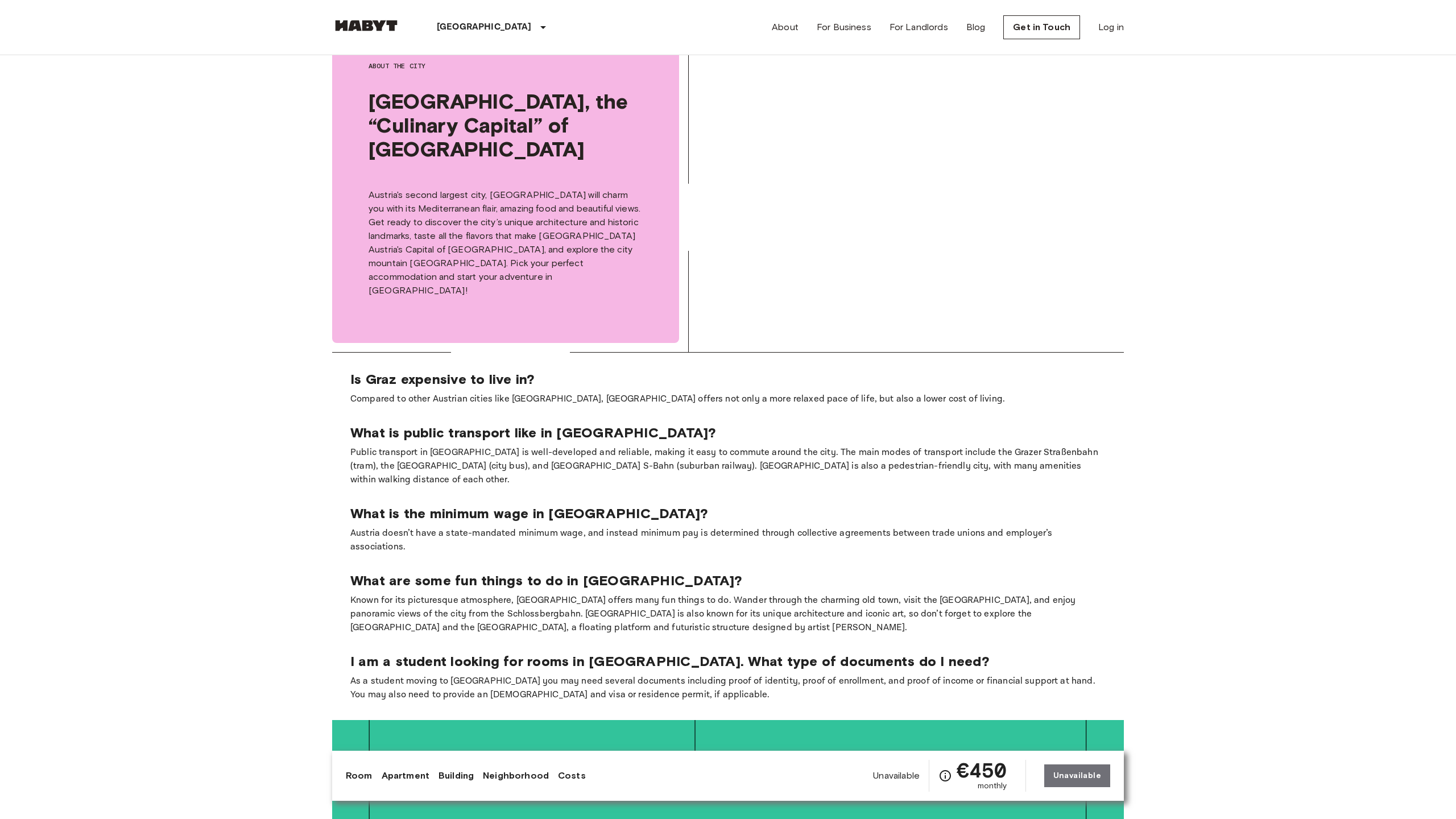
scroll to position [2929, 0]
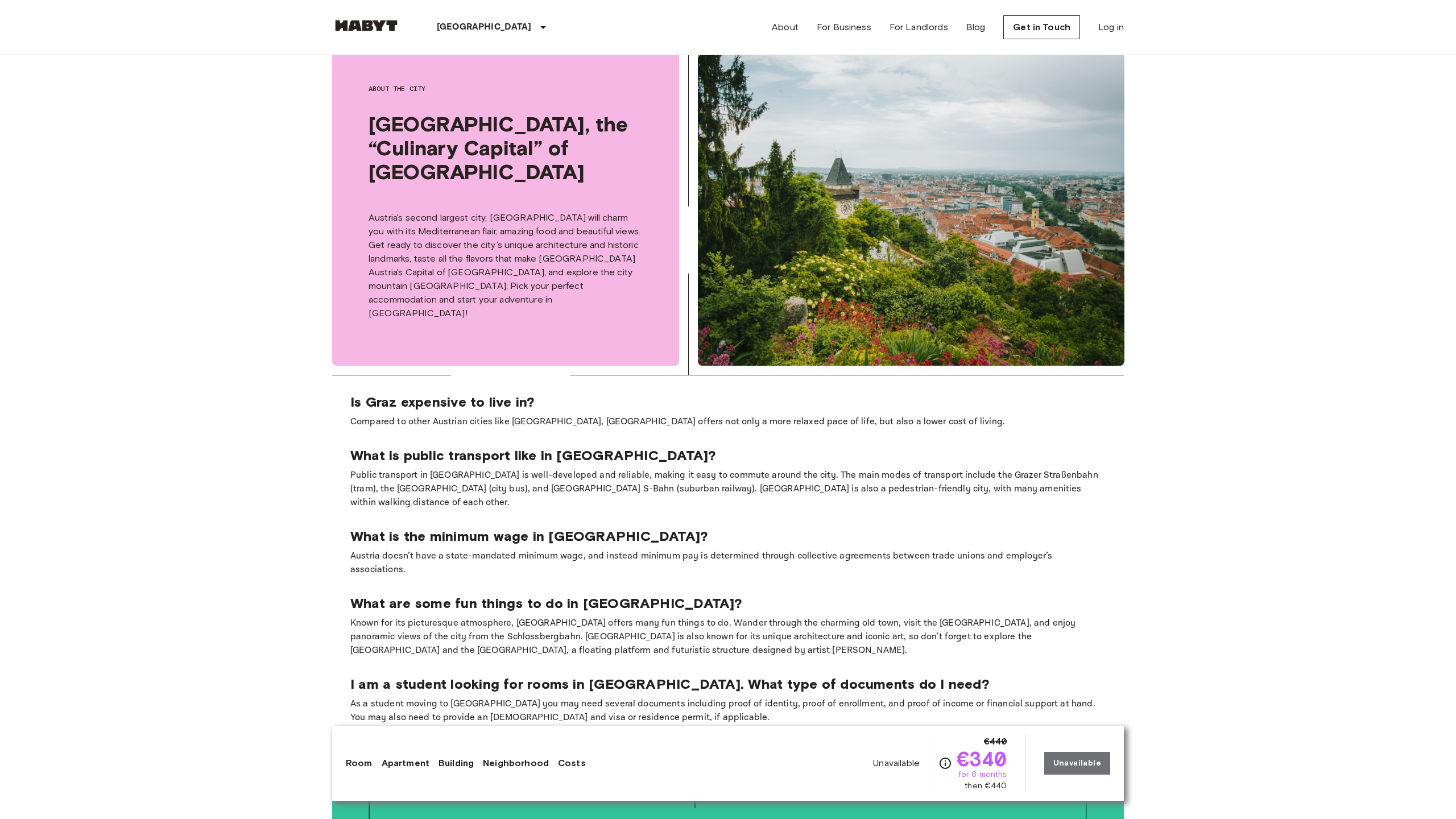
scroll to position [2952, 0]
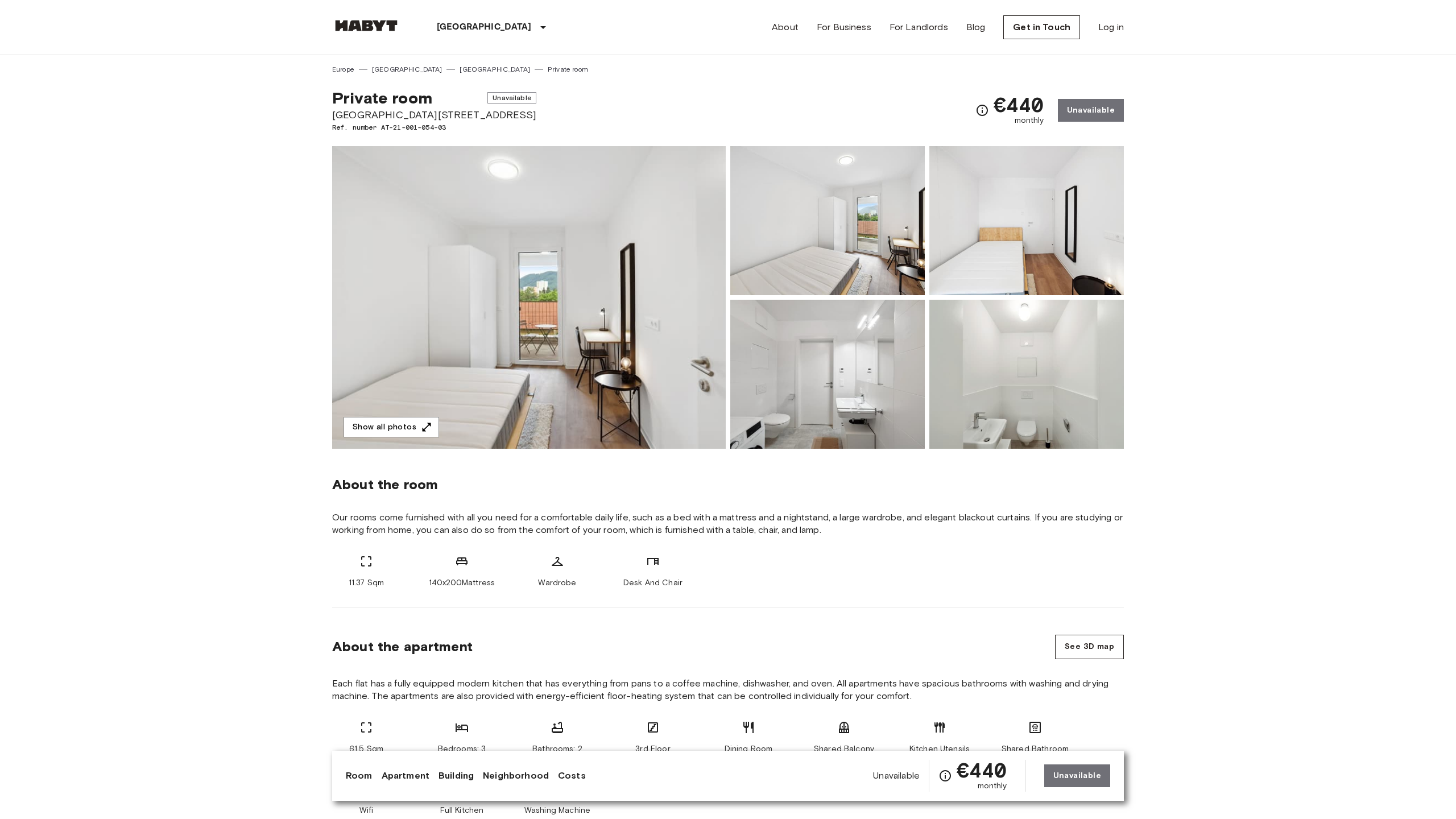
scroll to position [1535, 0]
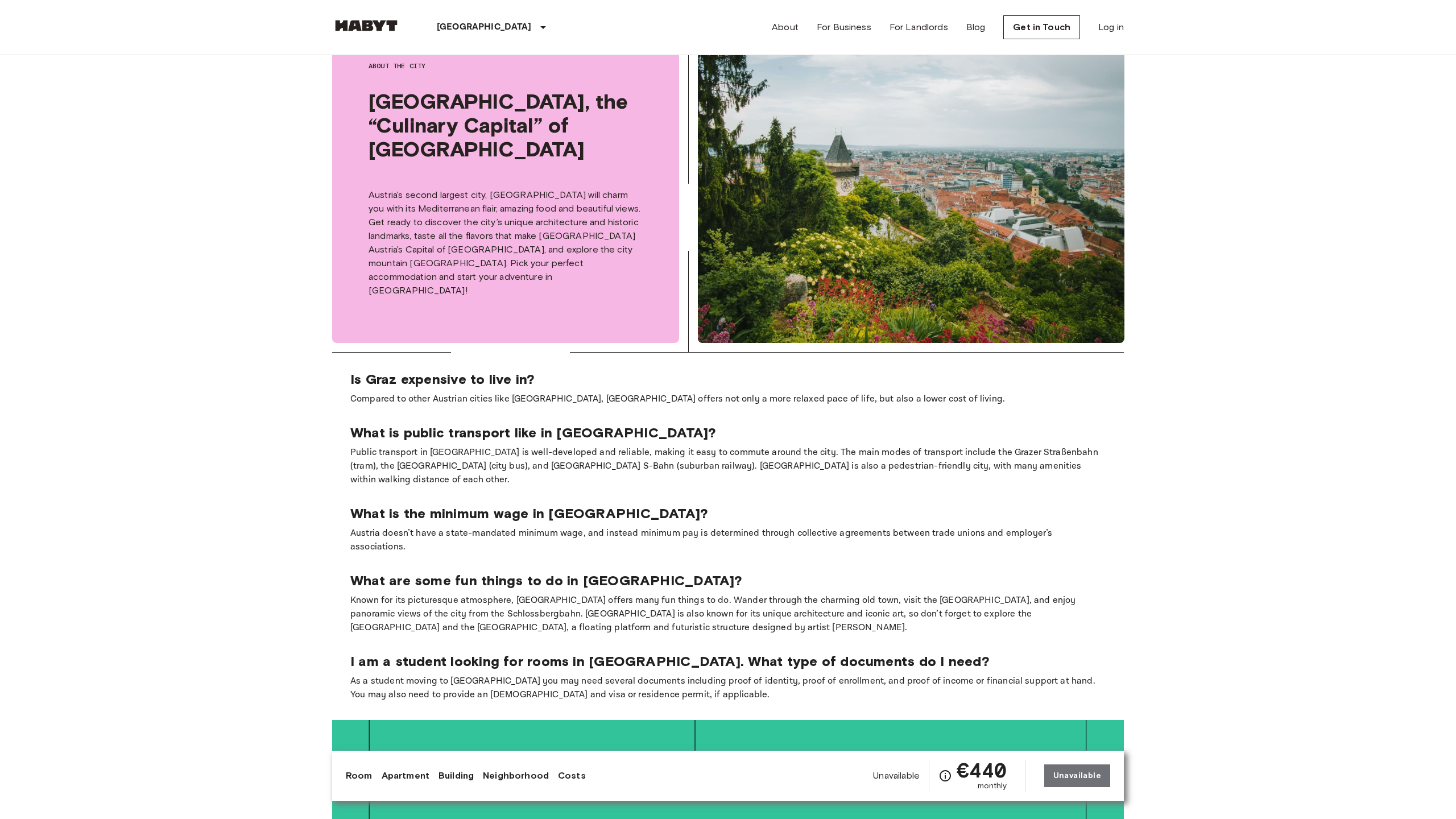
scroll to position [2929, 0]
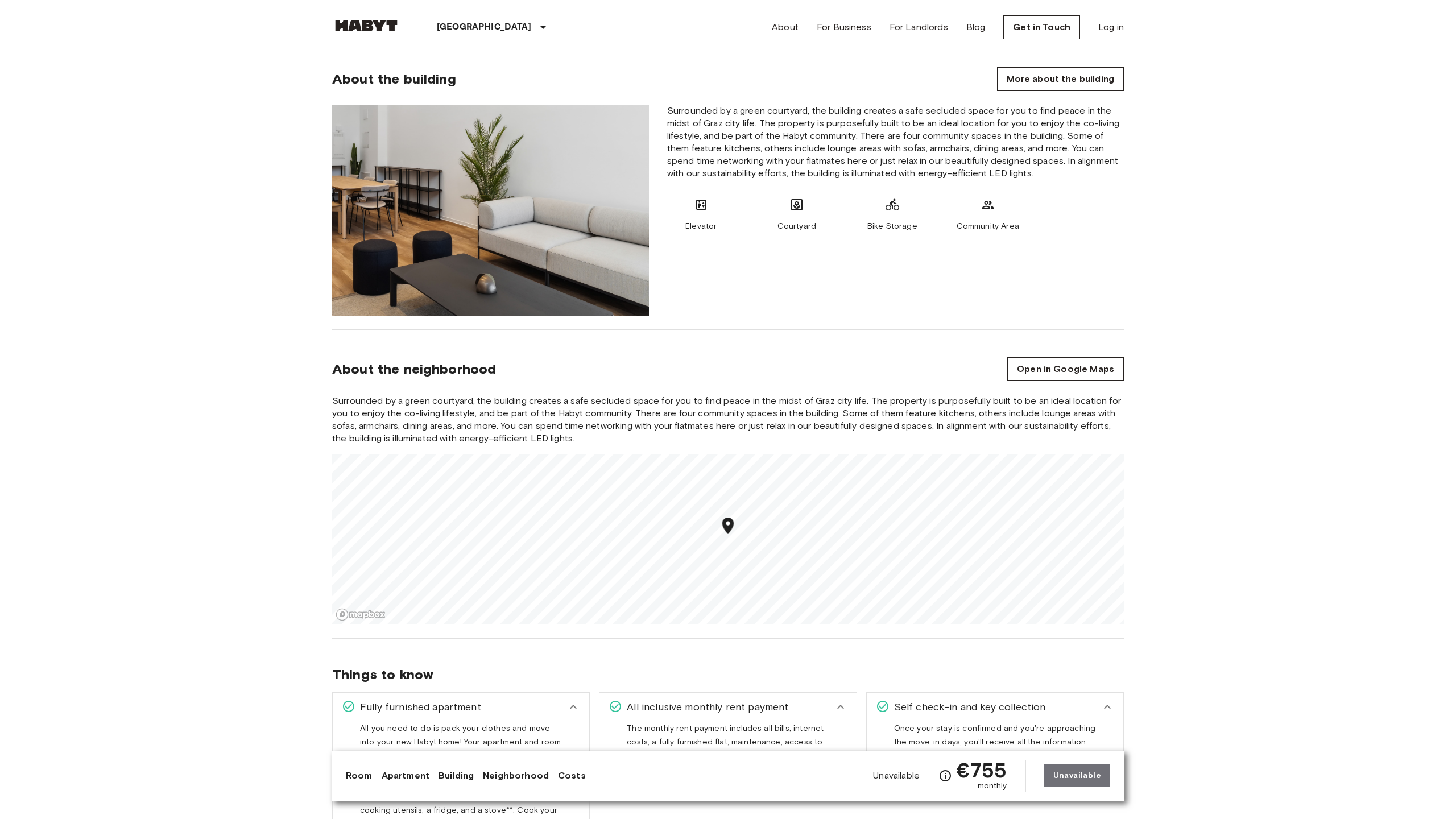
scroll to position [1535, 0]
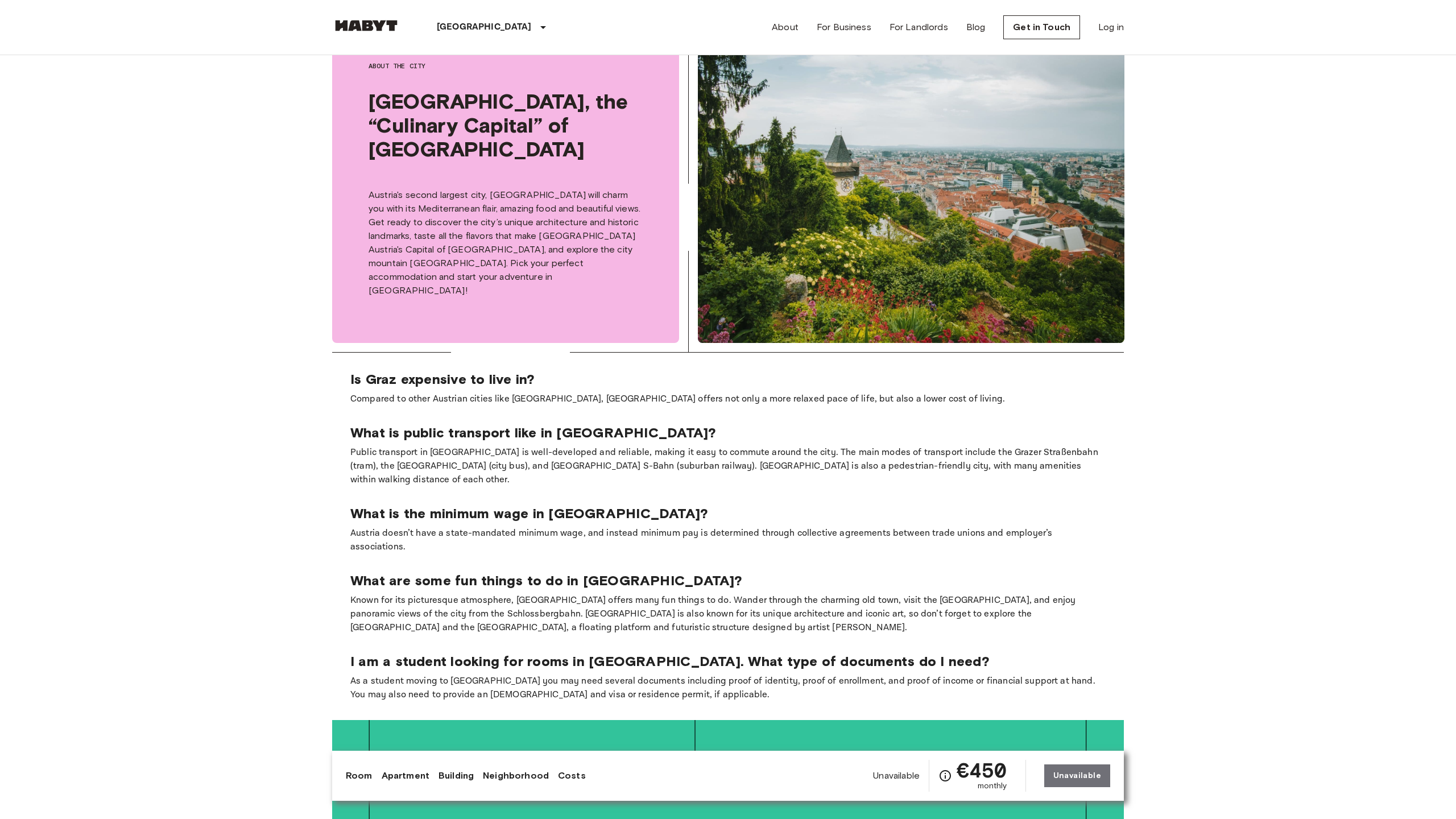
scroll to position [2929, 0]
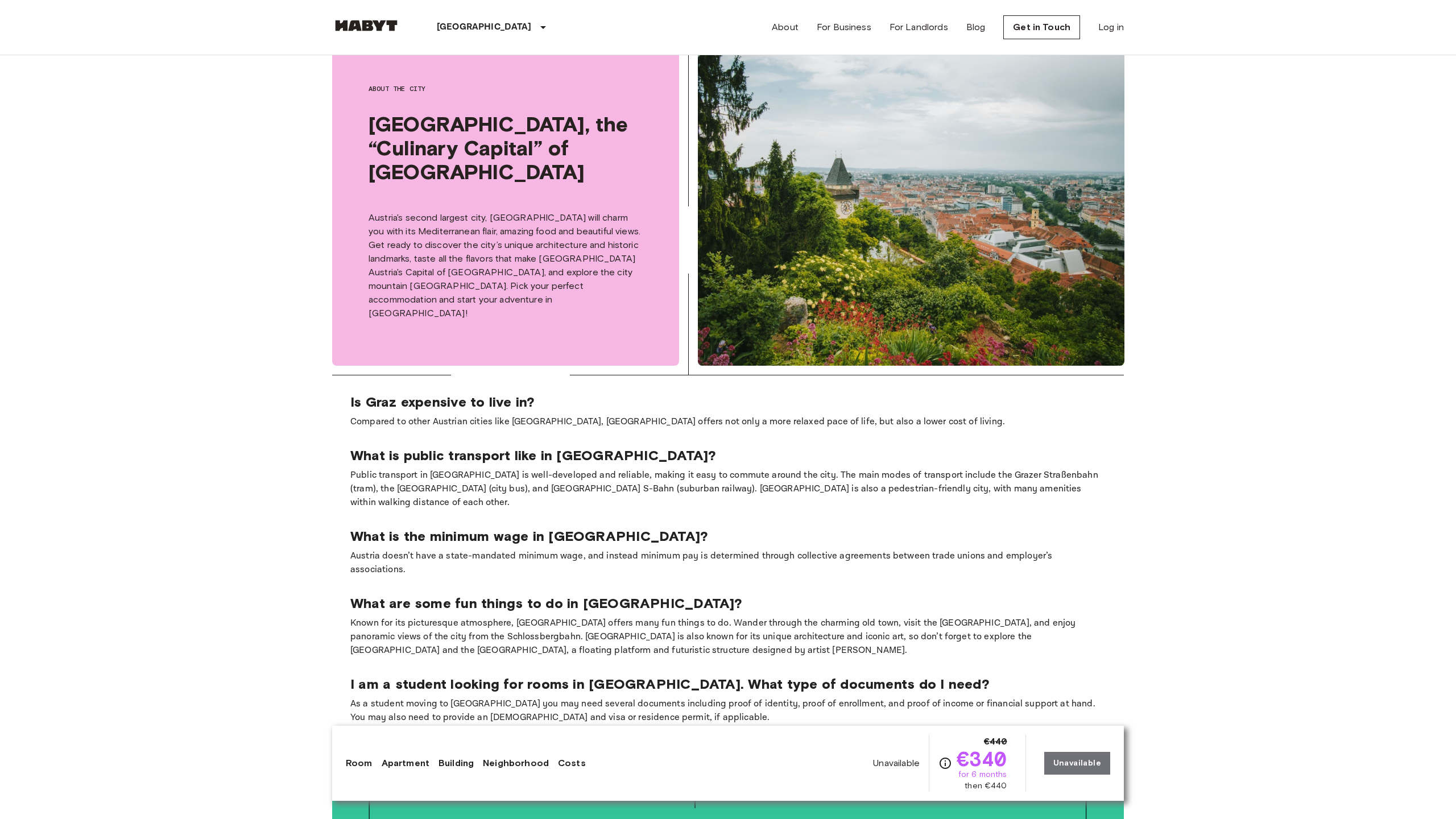
scroll to position [2952, 0]
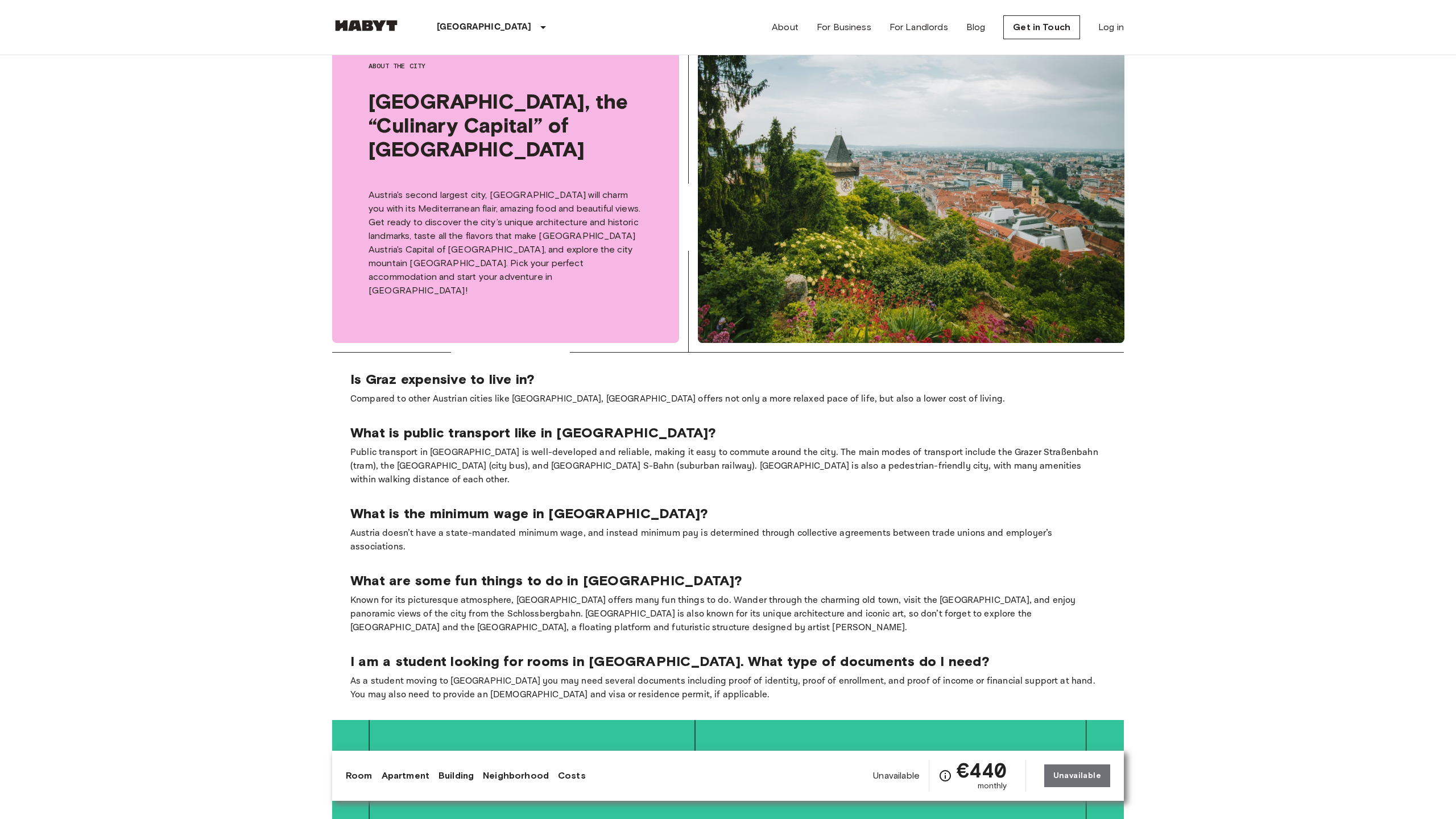
scroll to position [2929, 0]
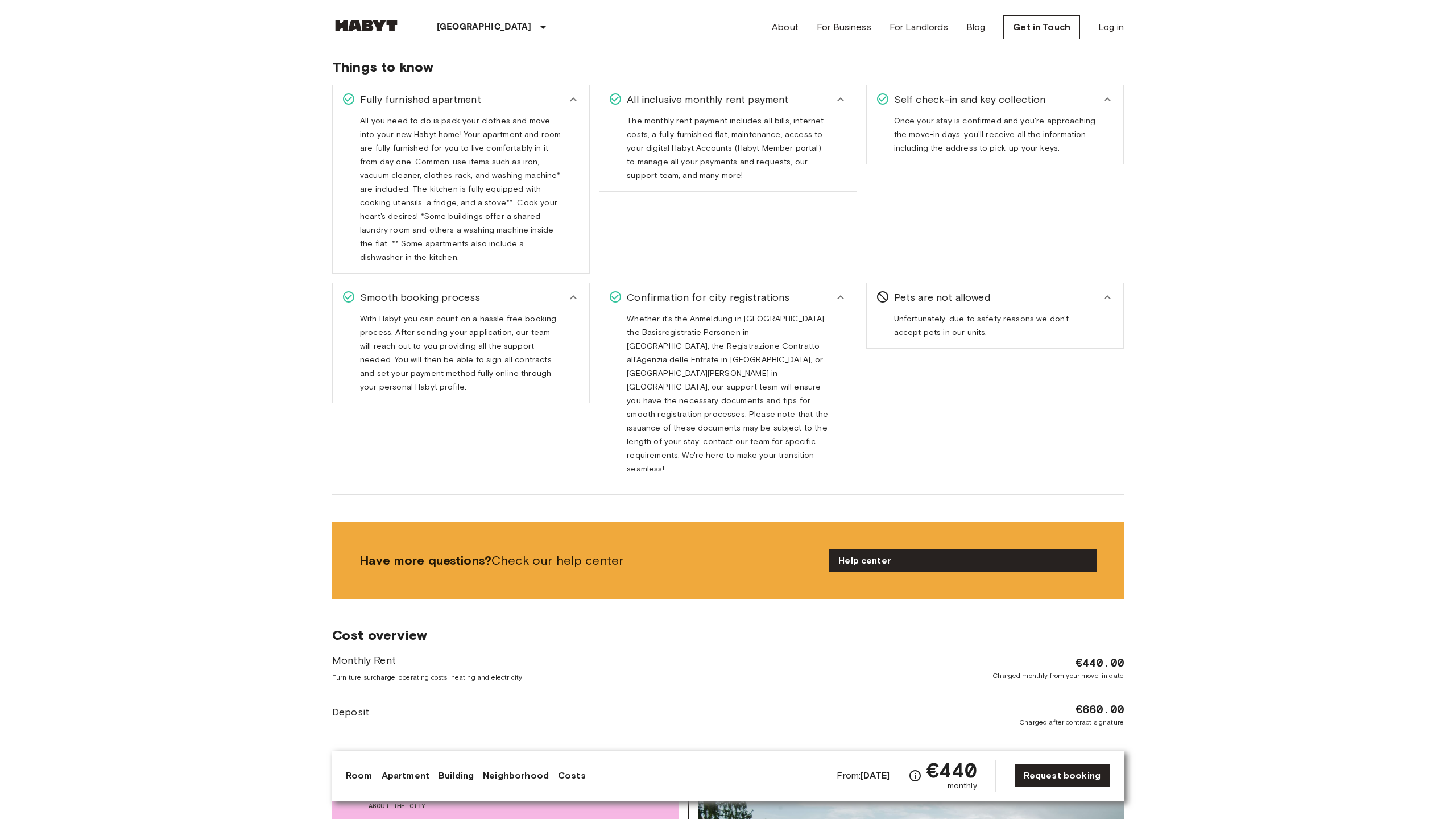
scroll to position [2275, 0]
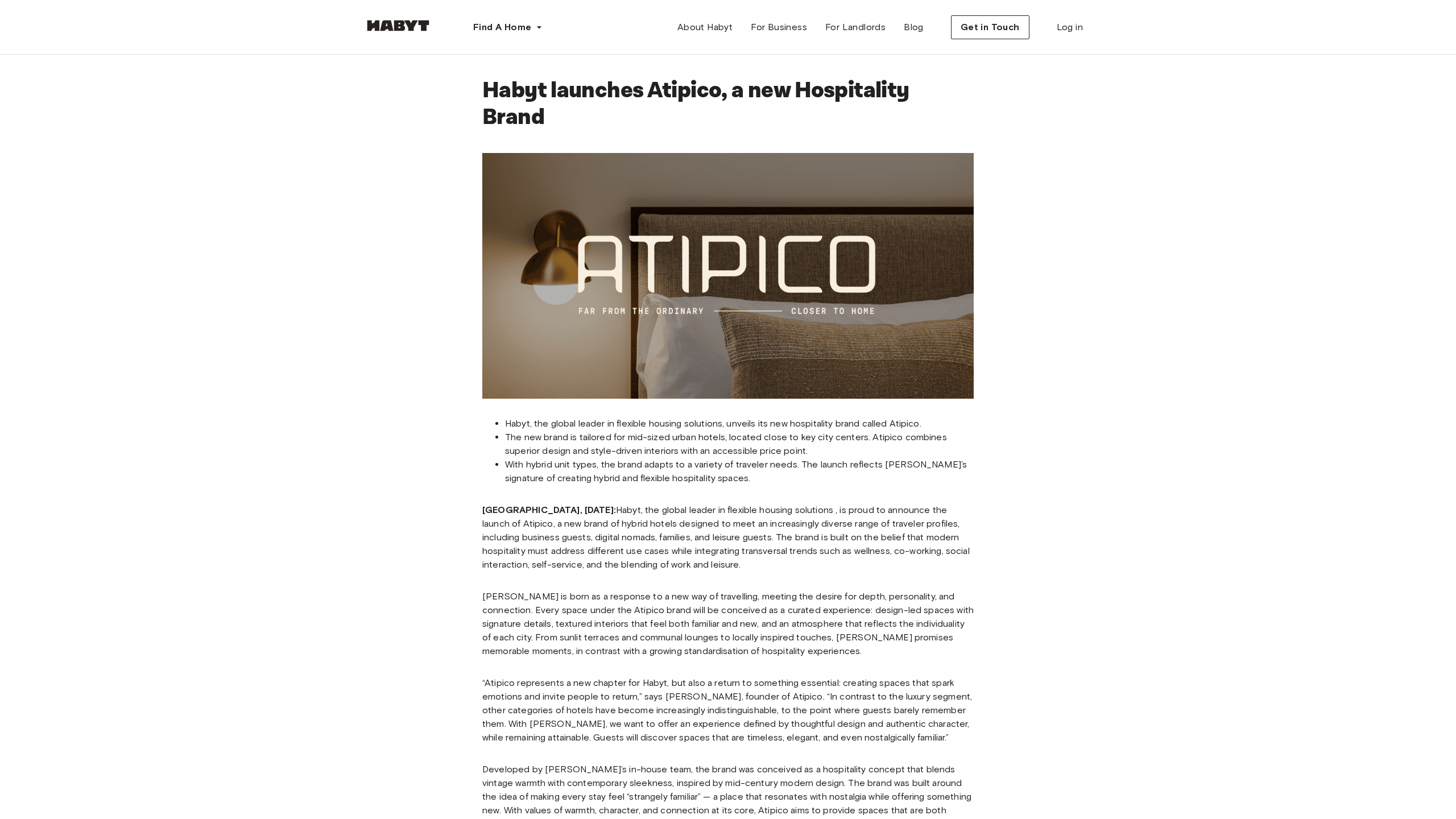
scroll to position [753, 0]
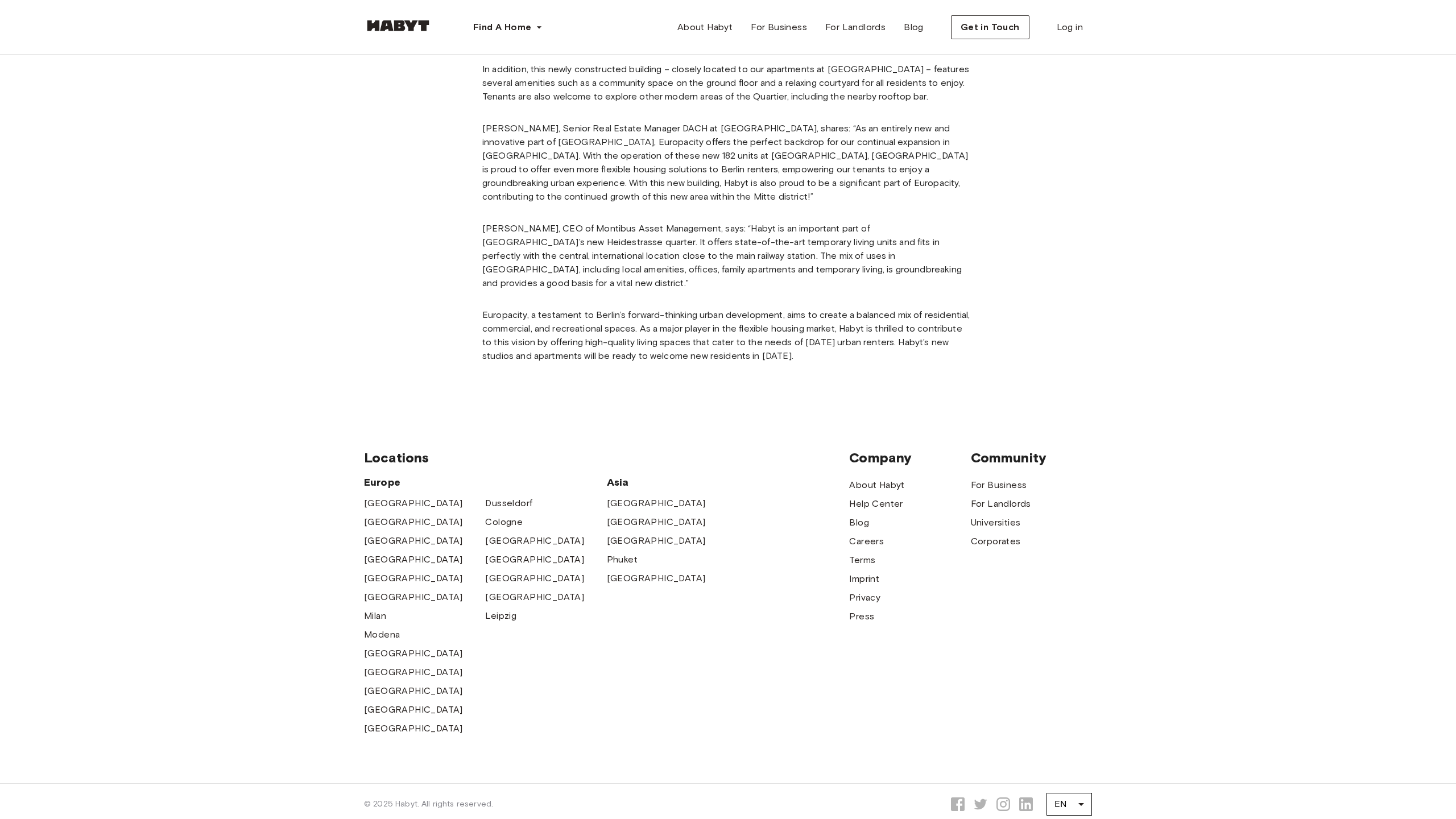
scroll to position [835, 0]
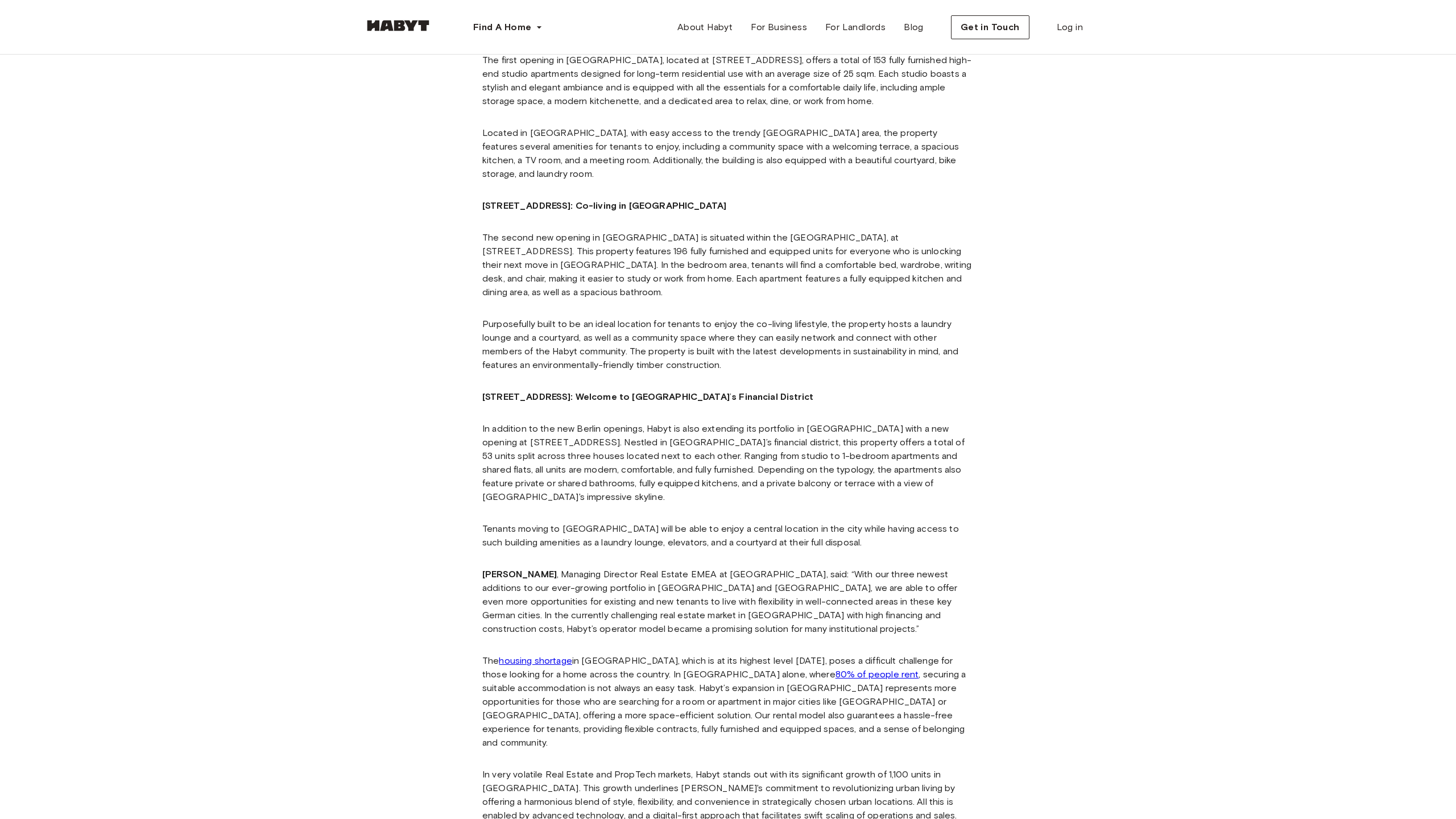
scroll to position [1281, 0]
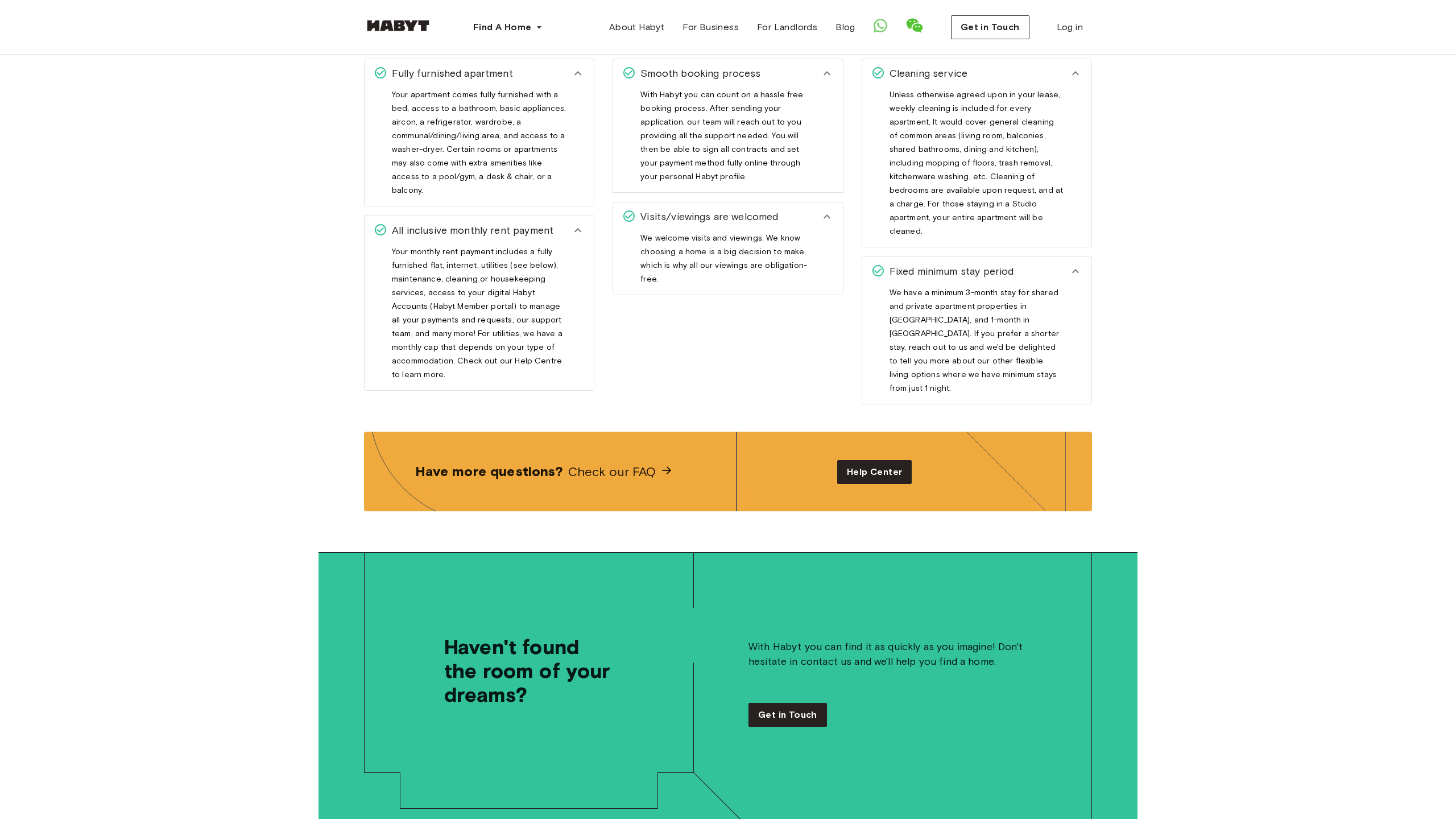
scroll to position [2110, 0]
